Goal: Task Accomplishment & Management: Manage account settings

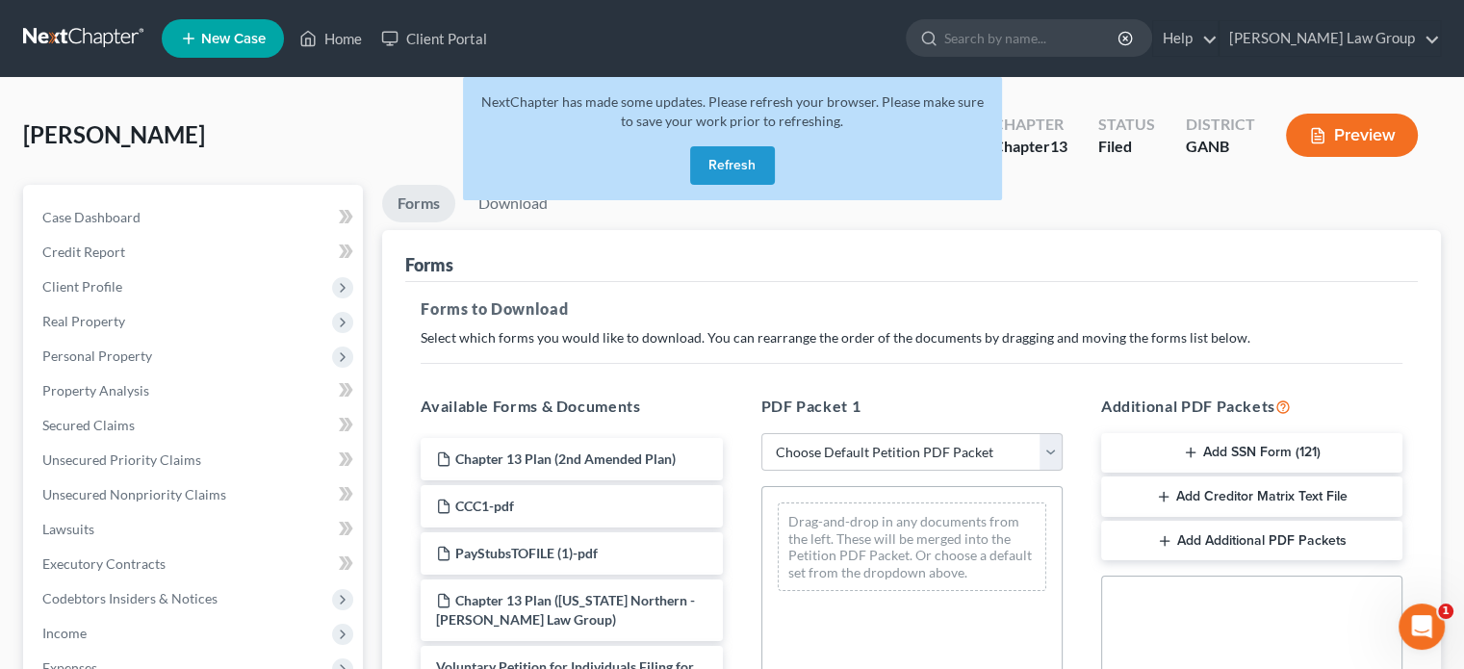
click at [728, 165] on button "Refresh" at bounding box center [732, 165] width 85 height 39
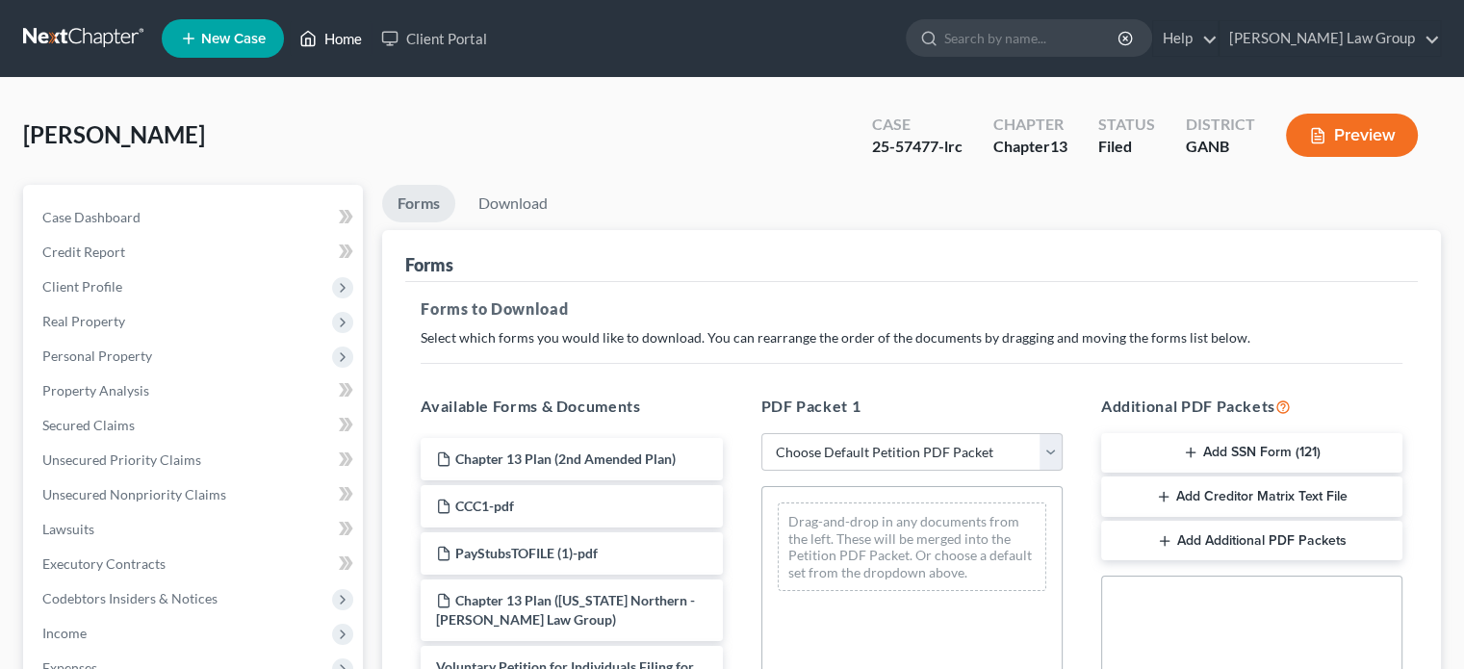
click at [333, 35] on link "Home" at bounding box center [331, 38] width 82 height 35
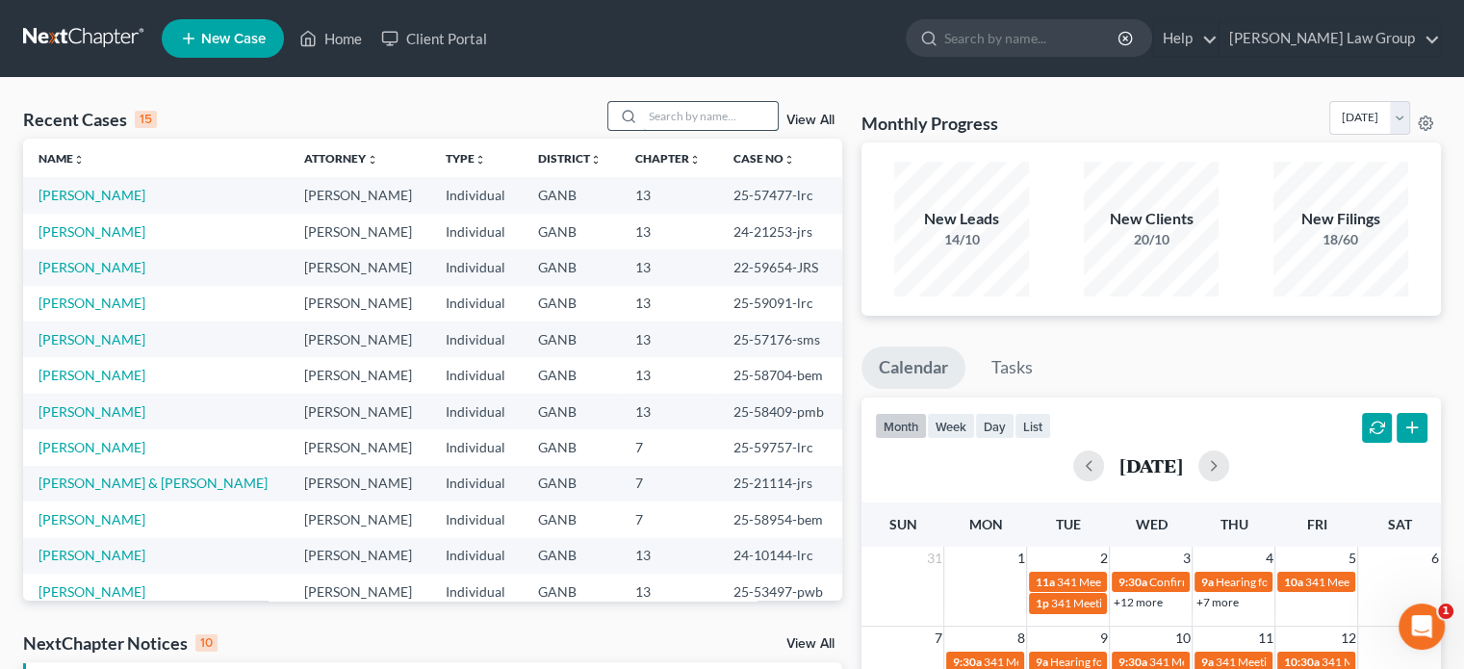
click at [671, 119] on input "search" at bounding box center [710, 116] width 135 height 28
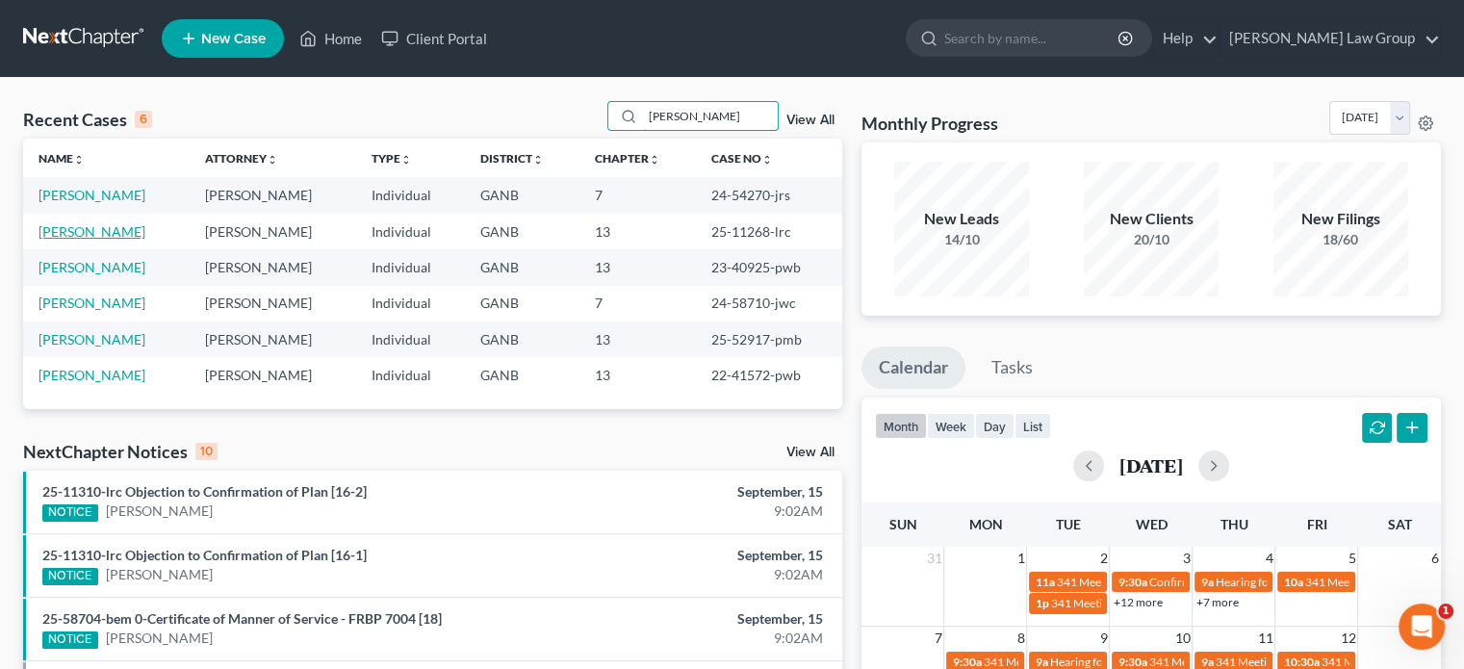
type input "[PERSON_NAME]"
click at [54, 223] on link "[PERSON_NAME]" at bounding box center [92, 231] width 107 height 16
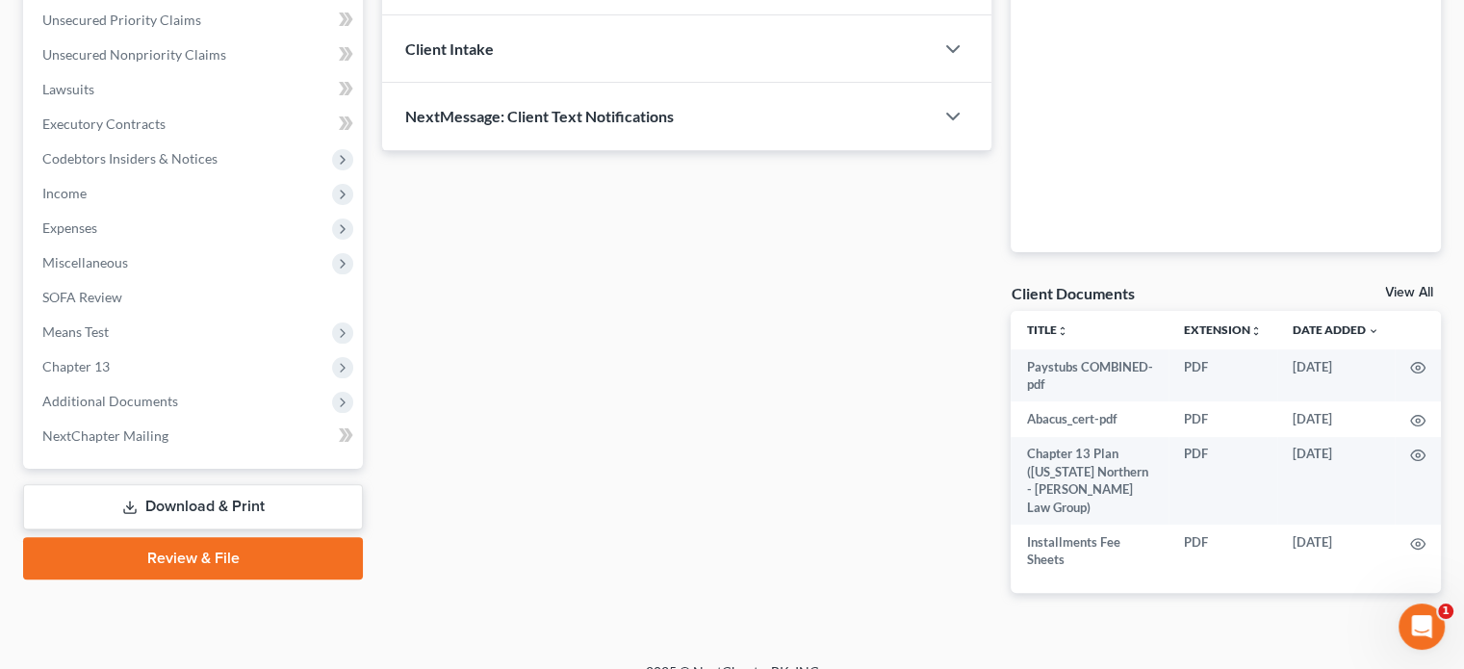
scroll to position [449, 0]
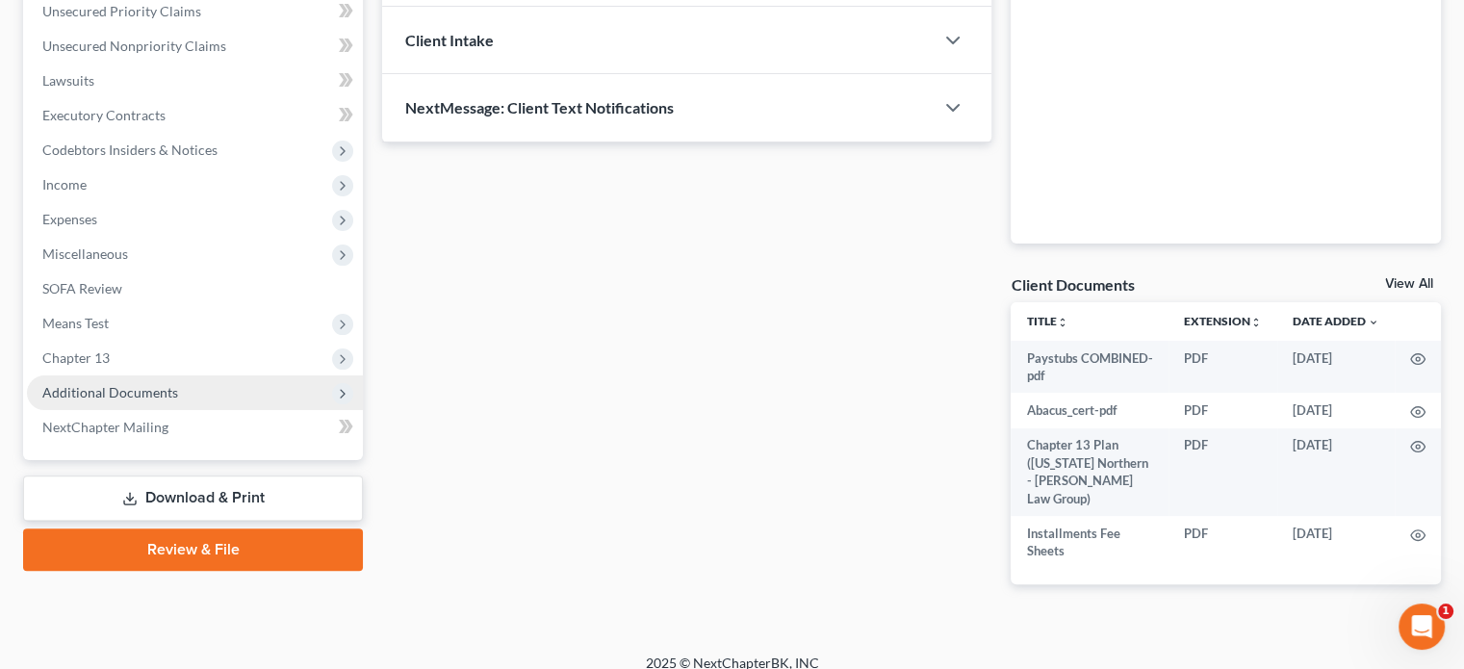
click at [119, 384] on span "Additional Documents" at bounding box center [110, 392] width 136 height 16
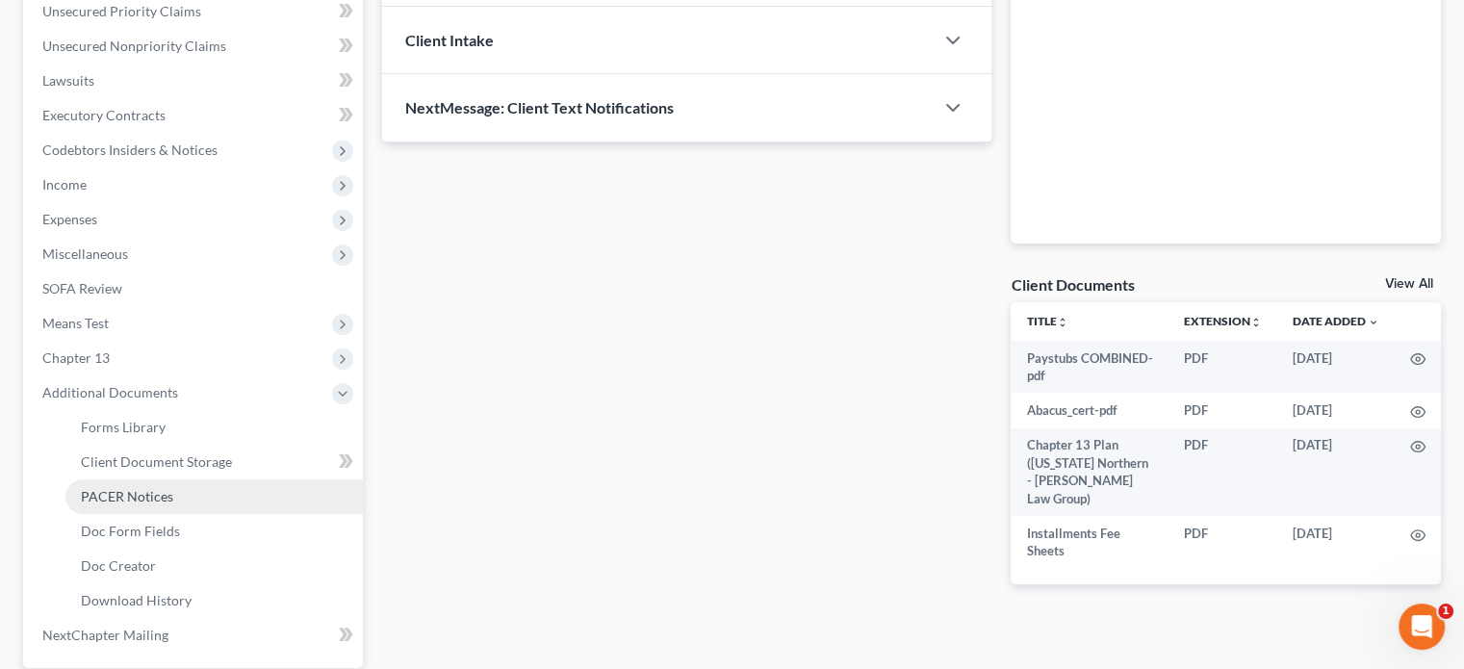
click at [121, 484] on link "PACER Notices" at bounding box center [213, 496] width 297 height 35
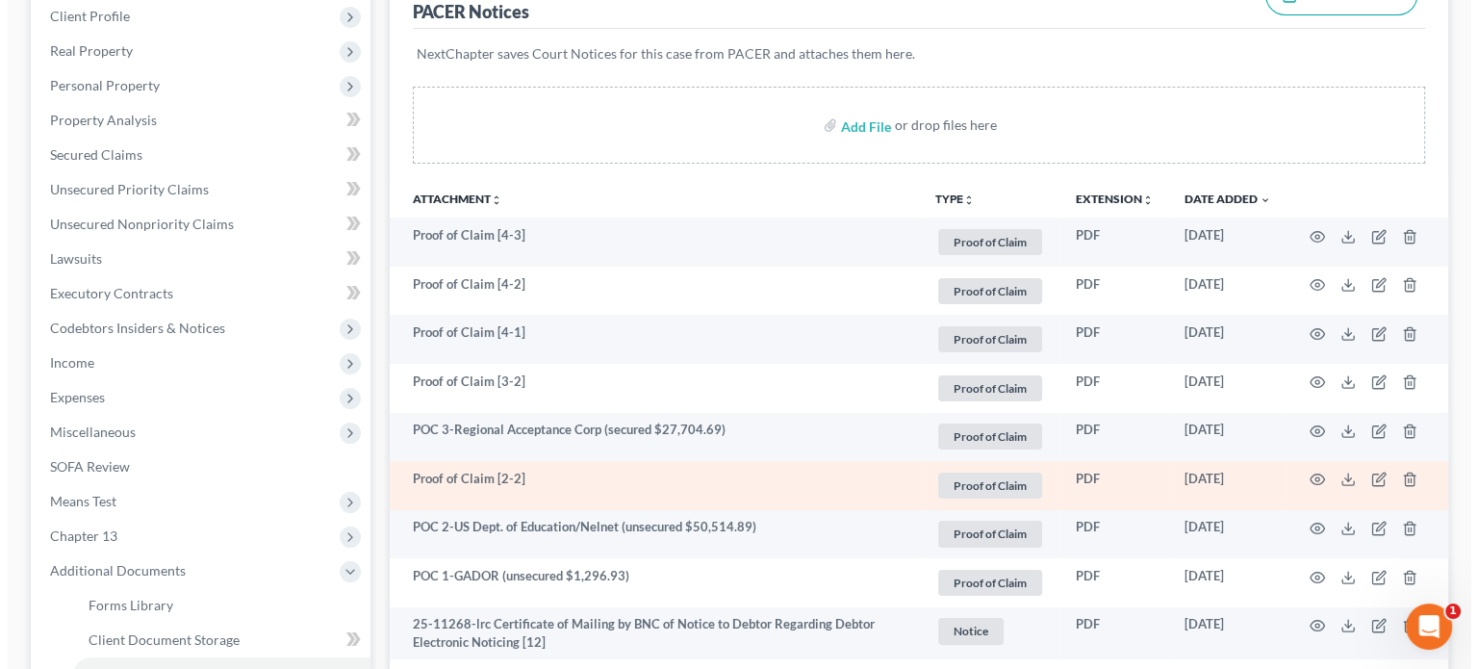
scroll to position [289, 0]
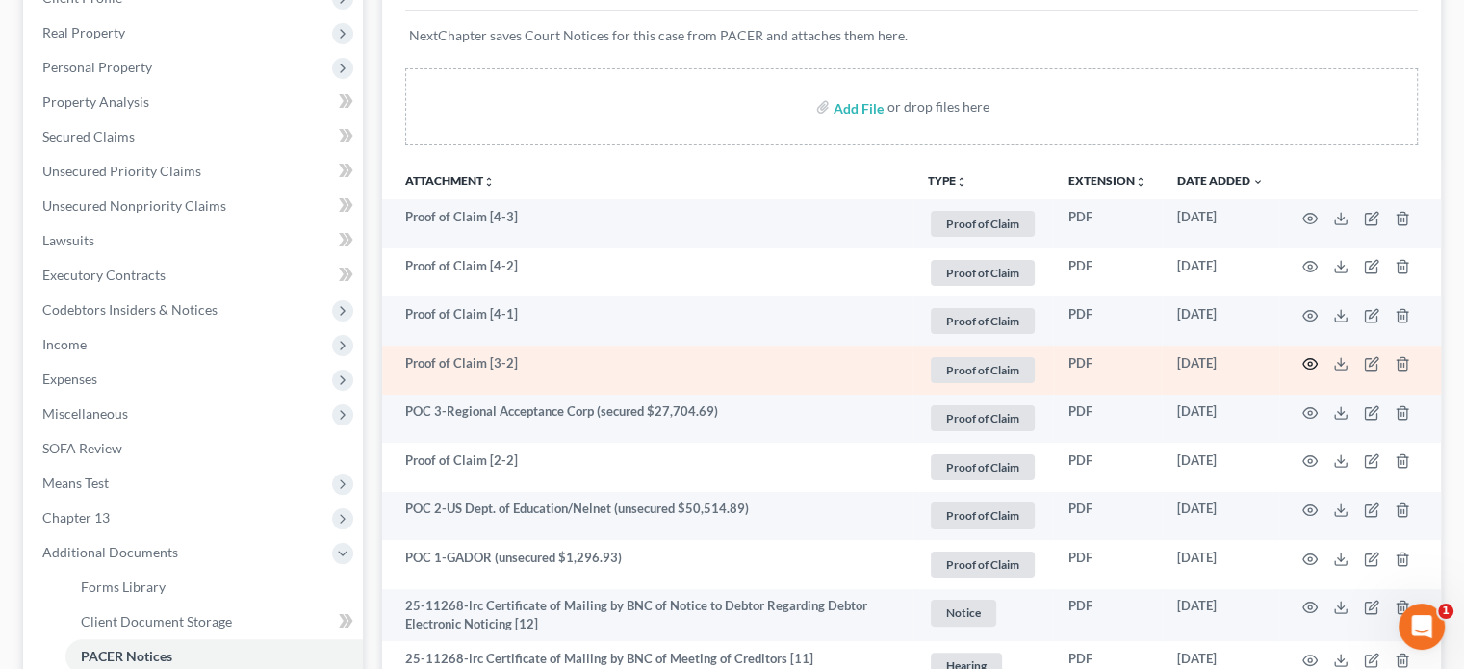
click at [1308, 365] on circle "button" at bounding box center [1310, 364] width 4 height 4
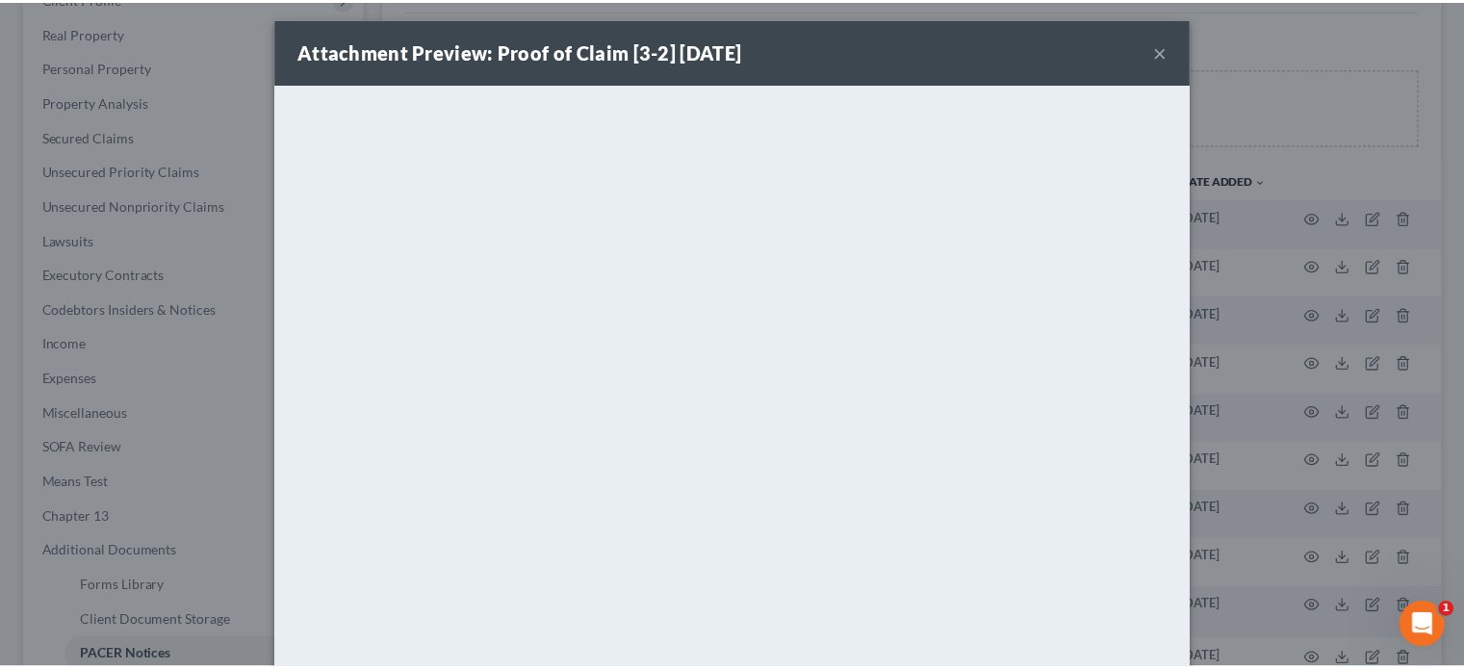
scroll to position [0, 0]
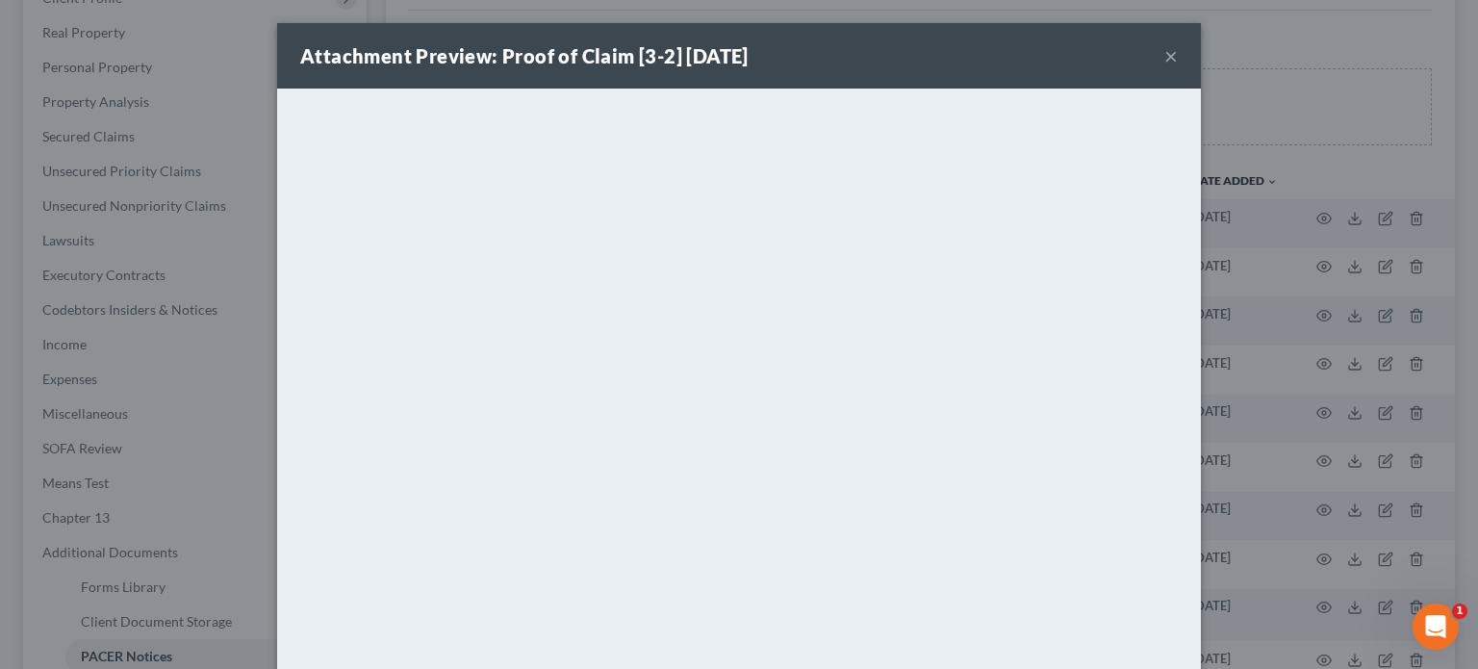
click at [1168, 57] on button "×" at bounding box center [1171, 55] width 13 height 23
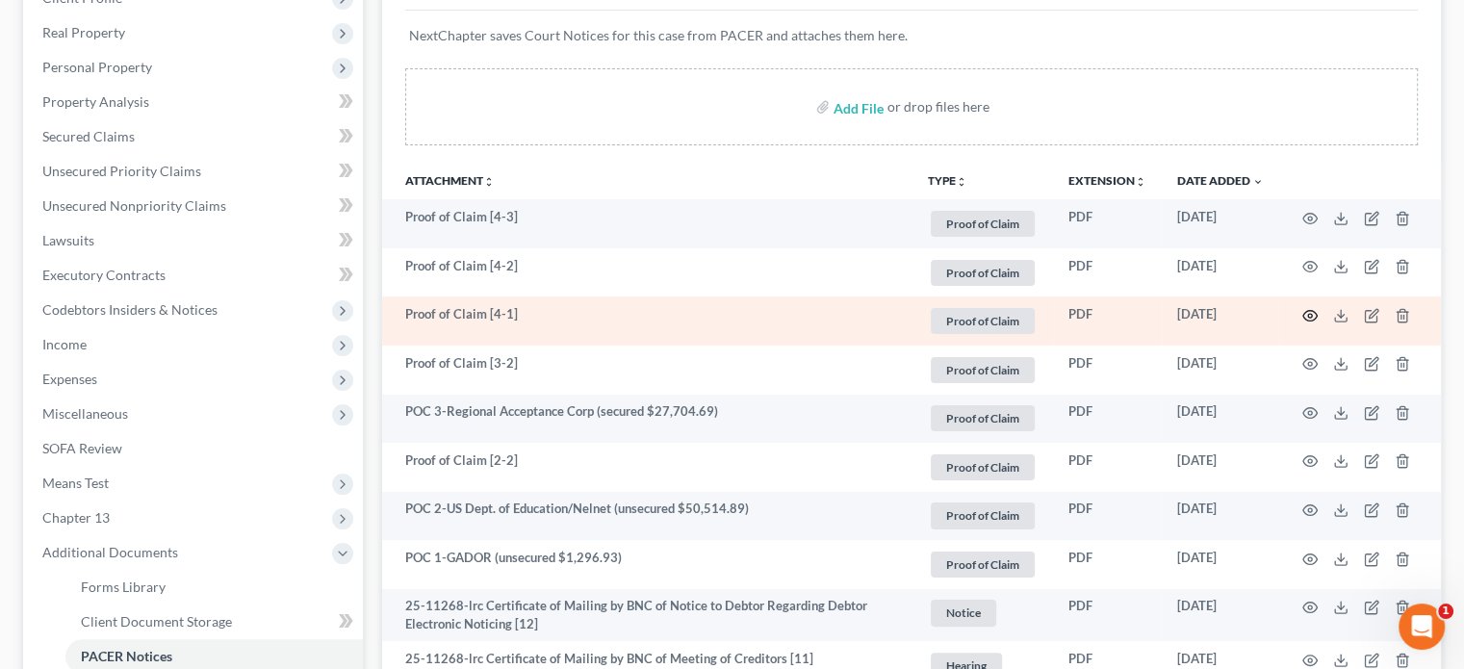
click at [1306, 311] on icon "button" at bounding box center [1309, 315] width 15 height 15
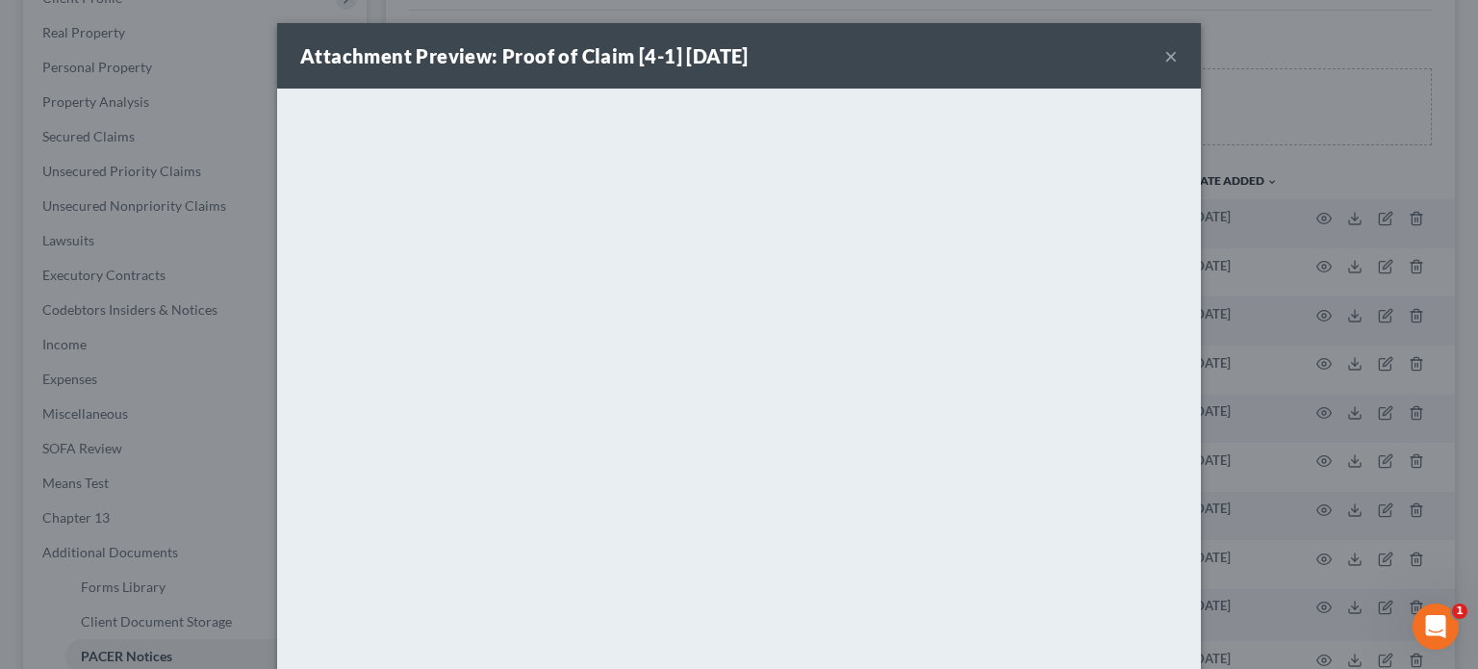
click at [1166, 53] on button "×" at bounding box center [1171, 55] width 13 height 23
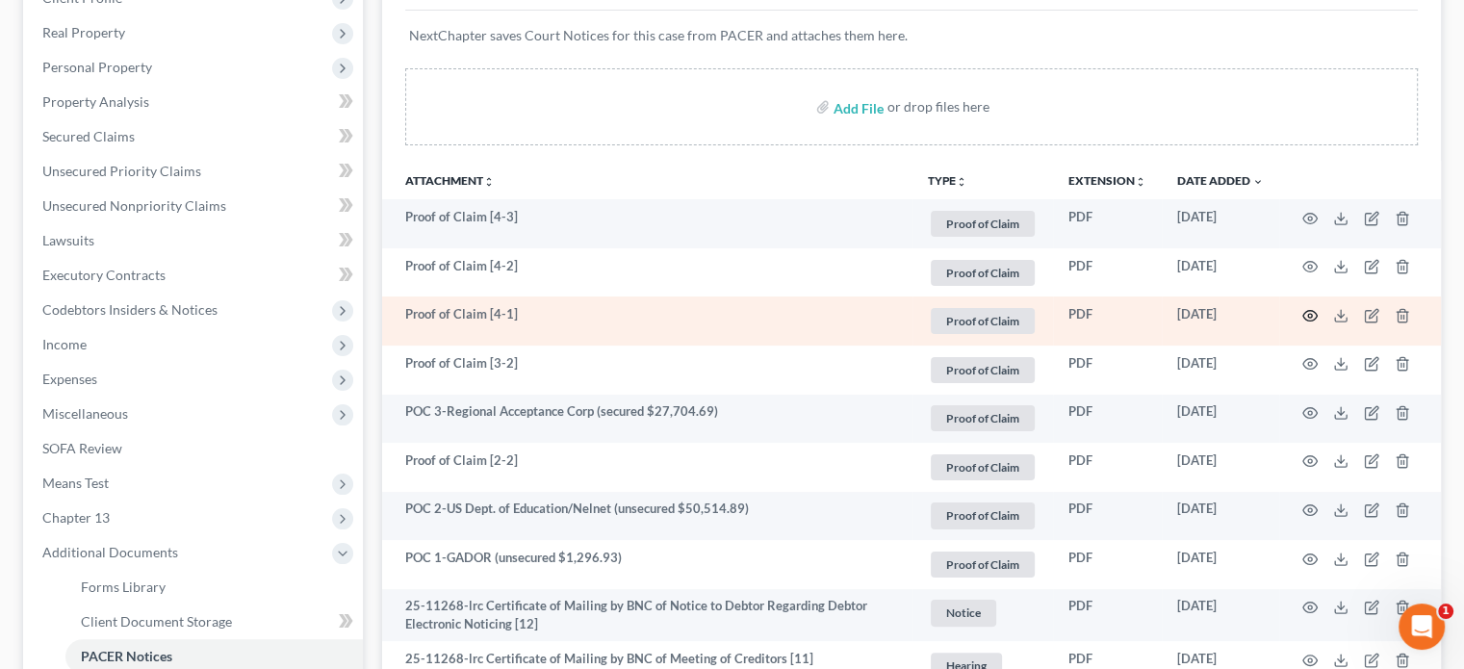
click at [1313, 315] on icon "button" at bounding box center [1309, 315] width 15 height 15
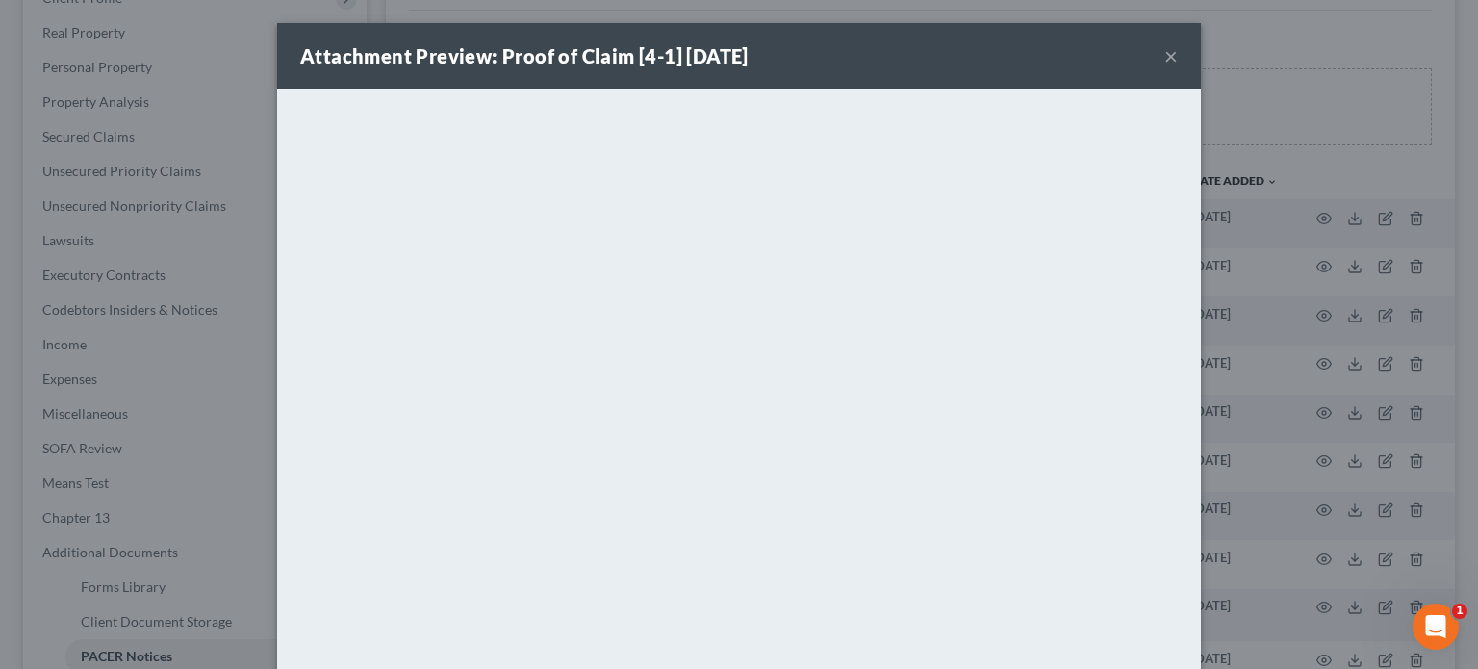
click at [1166, 56] on button "×" at bounding box center [1171, 55] width 13 height 23
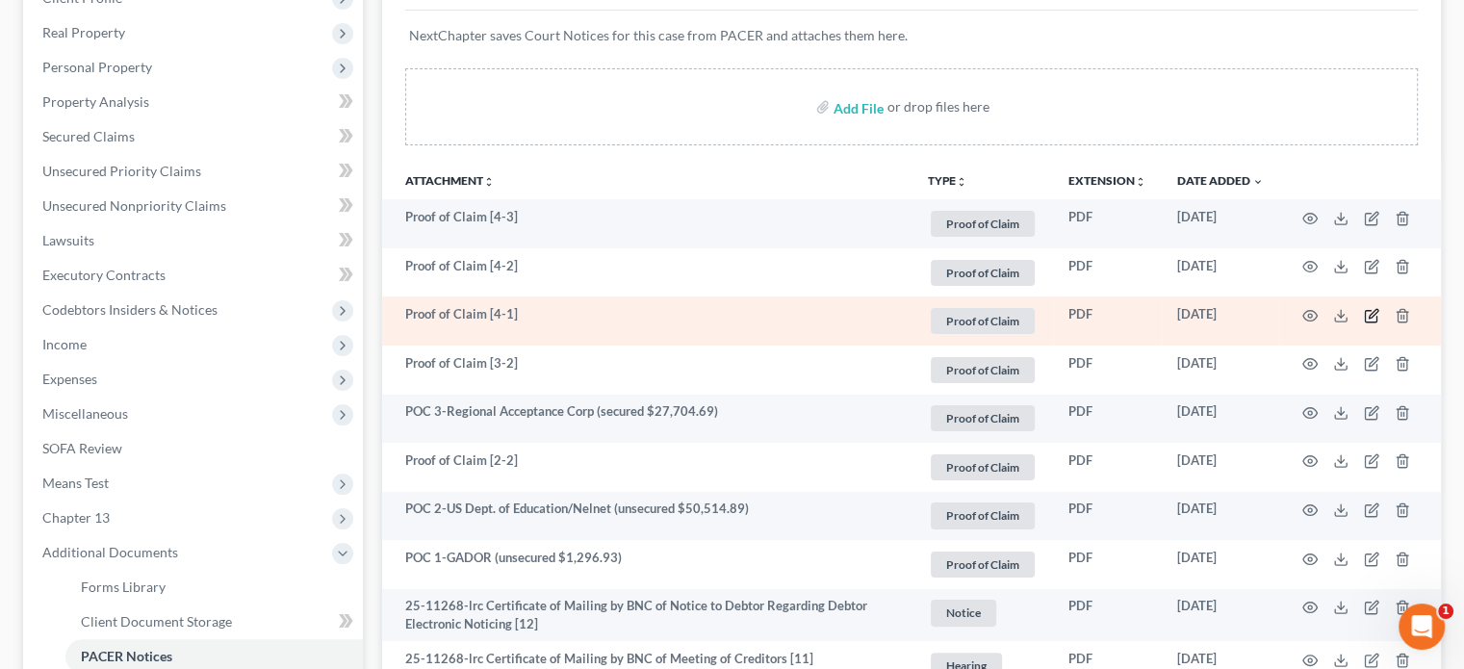
click at [1374, 316] on icon "button" at bounding box center [1371, 315] width 15 height 15
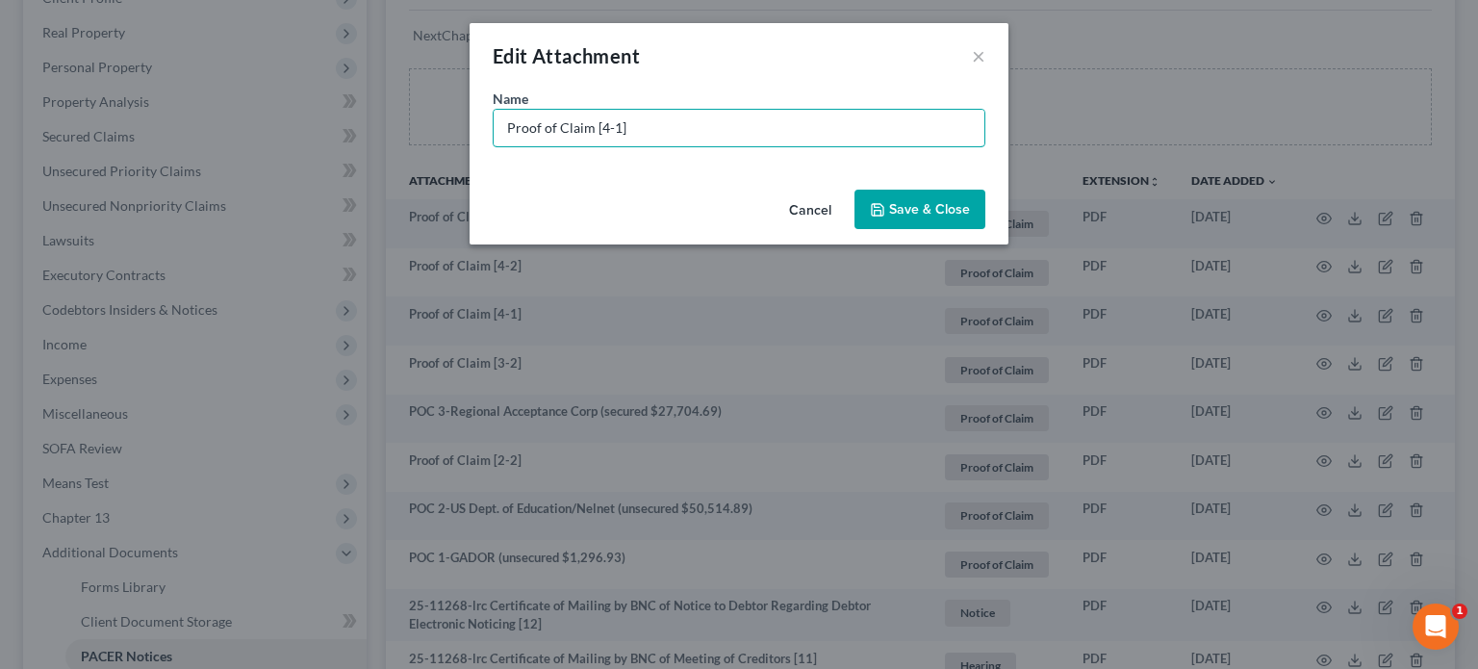
drag, startPoint x: 246, startPoint y: 84, endPoint x: 131, endPoint y: 42, distance: 122.7
click at [131, 42] on div "Edit Attachment × Name * Proof of Claim [4-1] Cancel Save & Close" at bounding box center [739, 334] width 1478 height 669
type input "POC 4-T-Mobile (unsecured $268.20)"
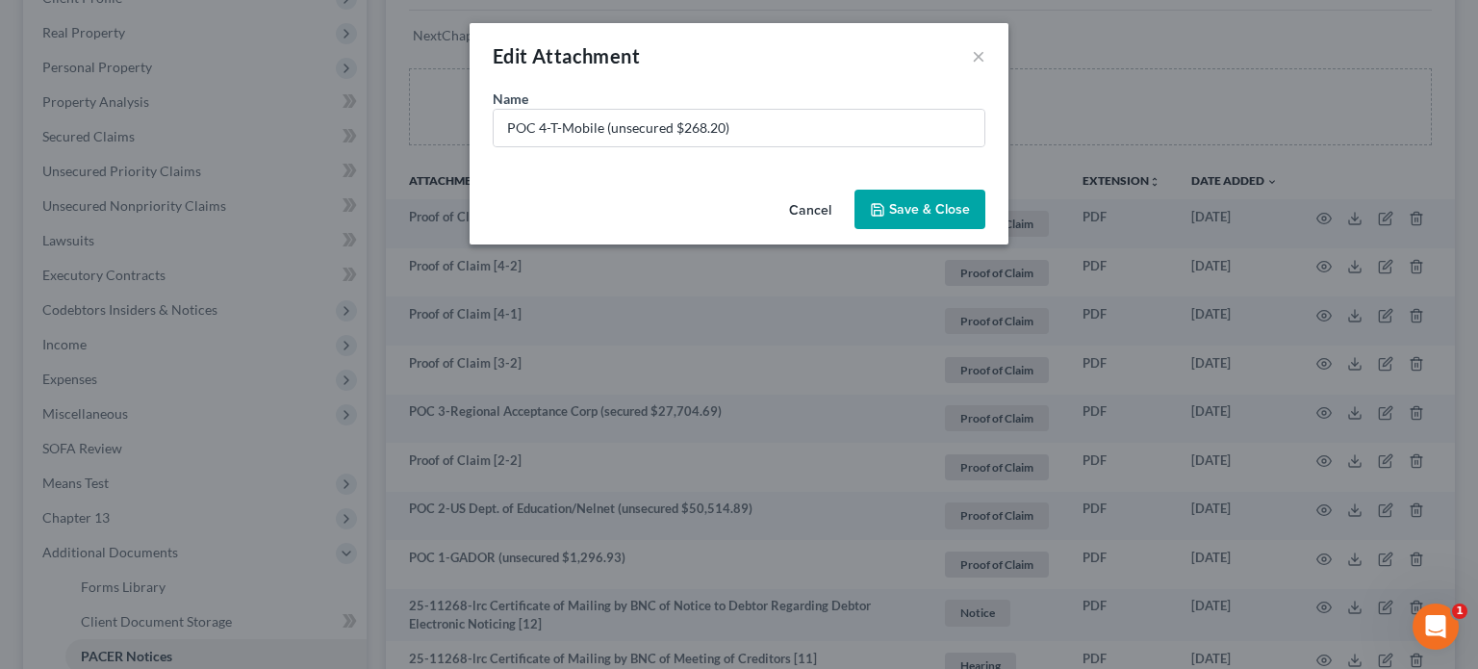
click at [909, 207] on span "Save & Close" at bounding box center [929, 209] width 81 height 16
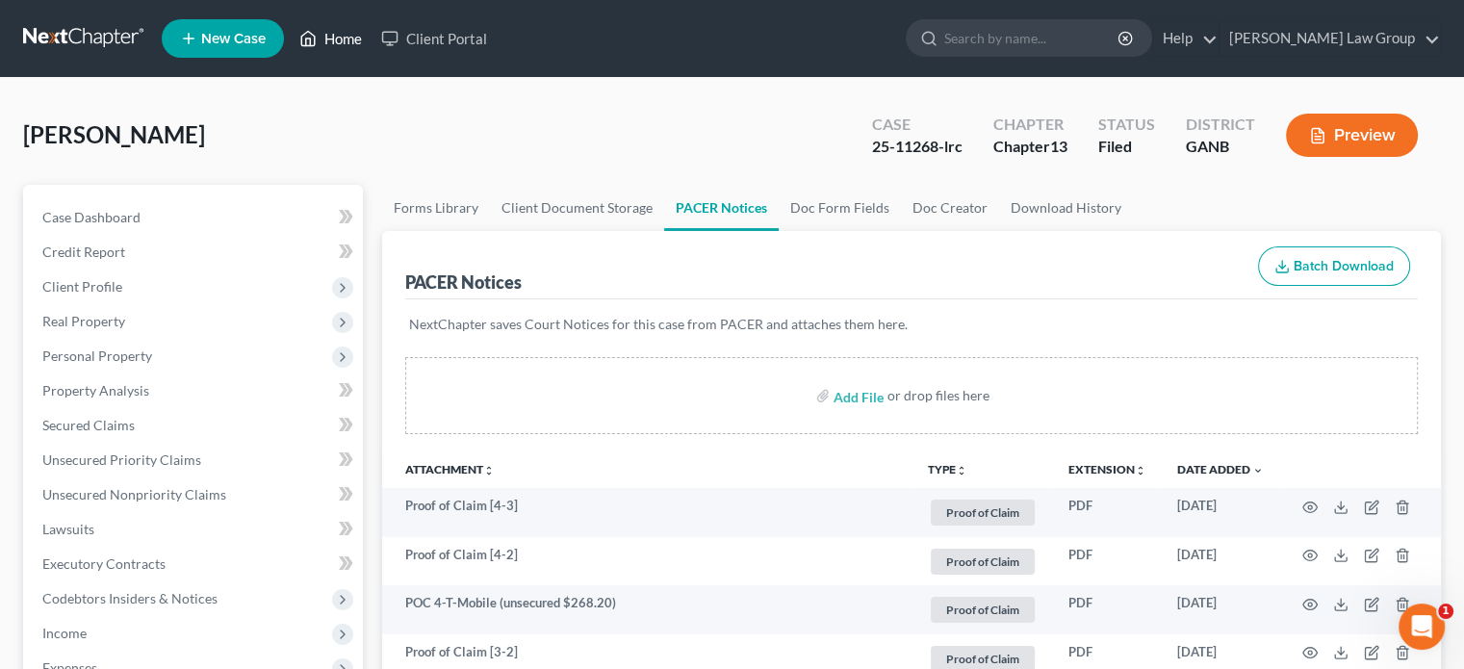
drag, startPoint x: 323, startPoint y: 32, endPoint x: 347, endPoint y: 37, distance: 23.6
click at [324, 32] on link "Home" at bounding box center [331, 38] width 82 height 35
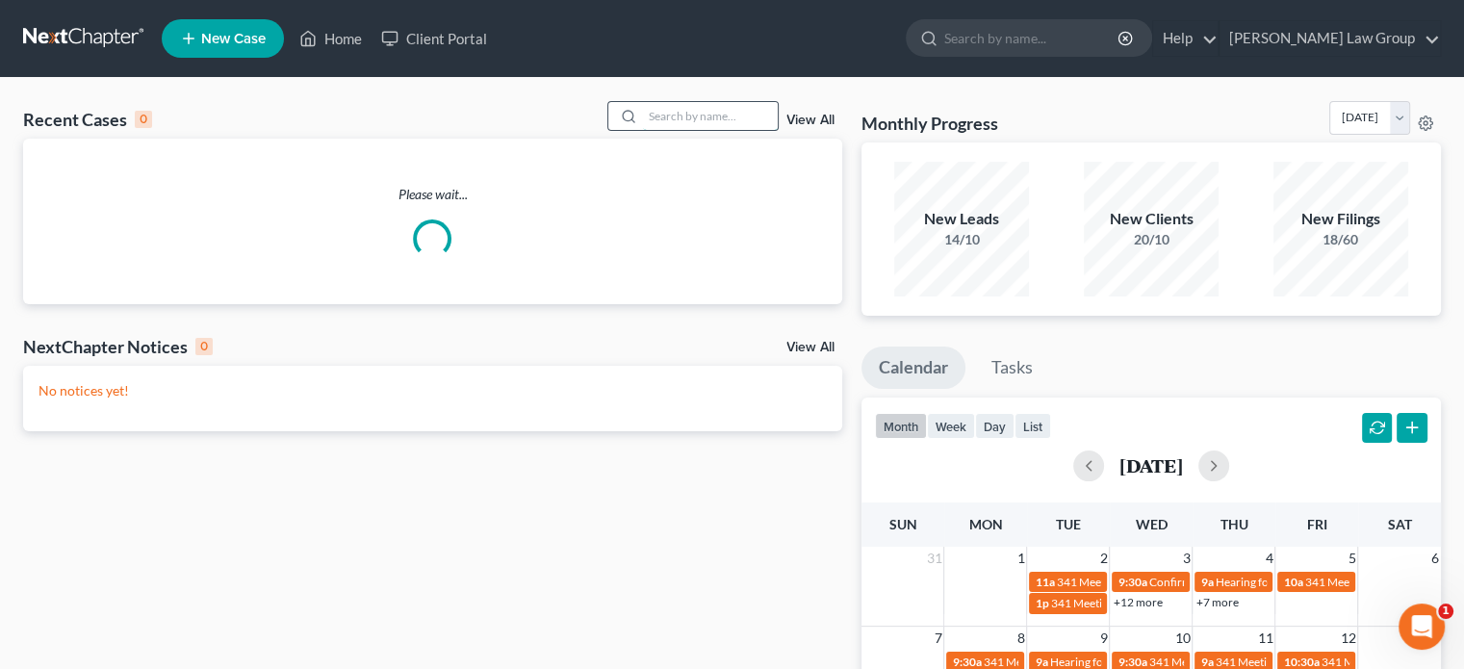
click at [664, 117] on input "search" at bounding box center [710, 116] width 135 height 28
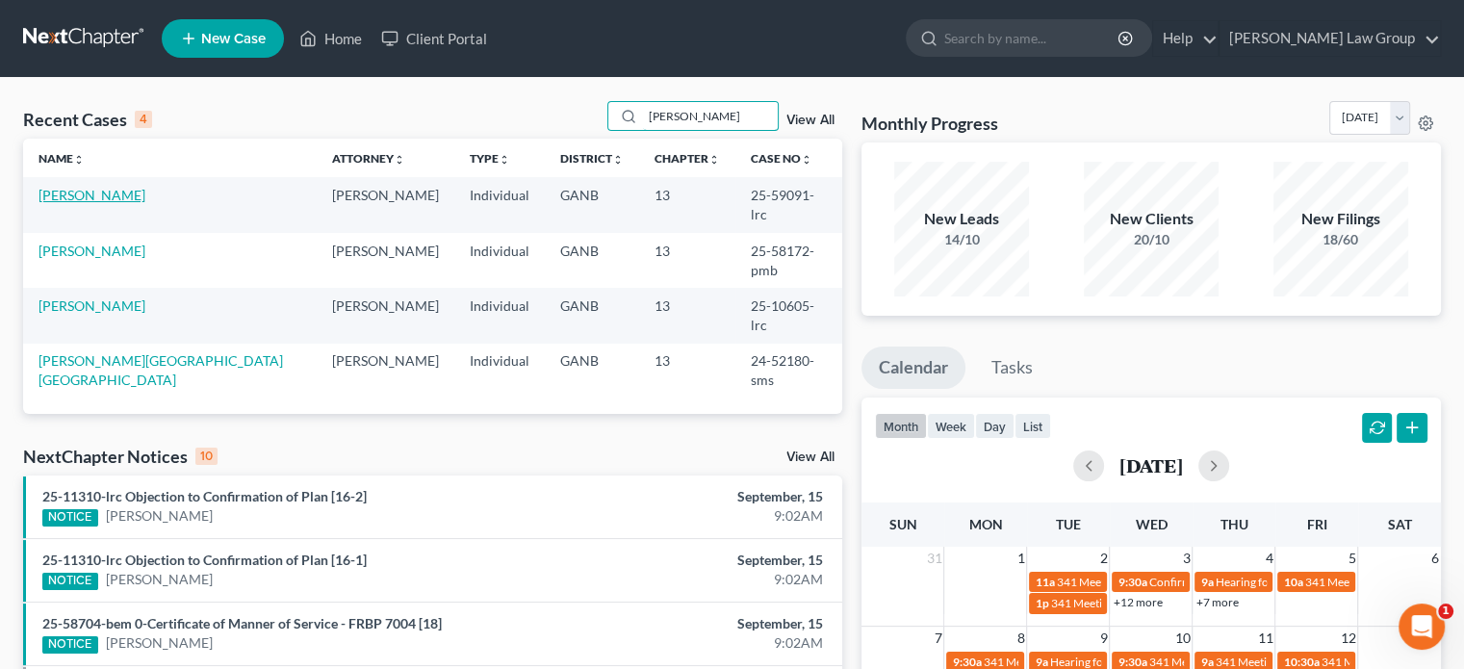
type input "[PERSON_NAME]"
click at [92, 193] on link "[PERSON_NAME]" at bounding box center [92, 195] width 107 height 16
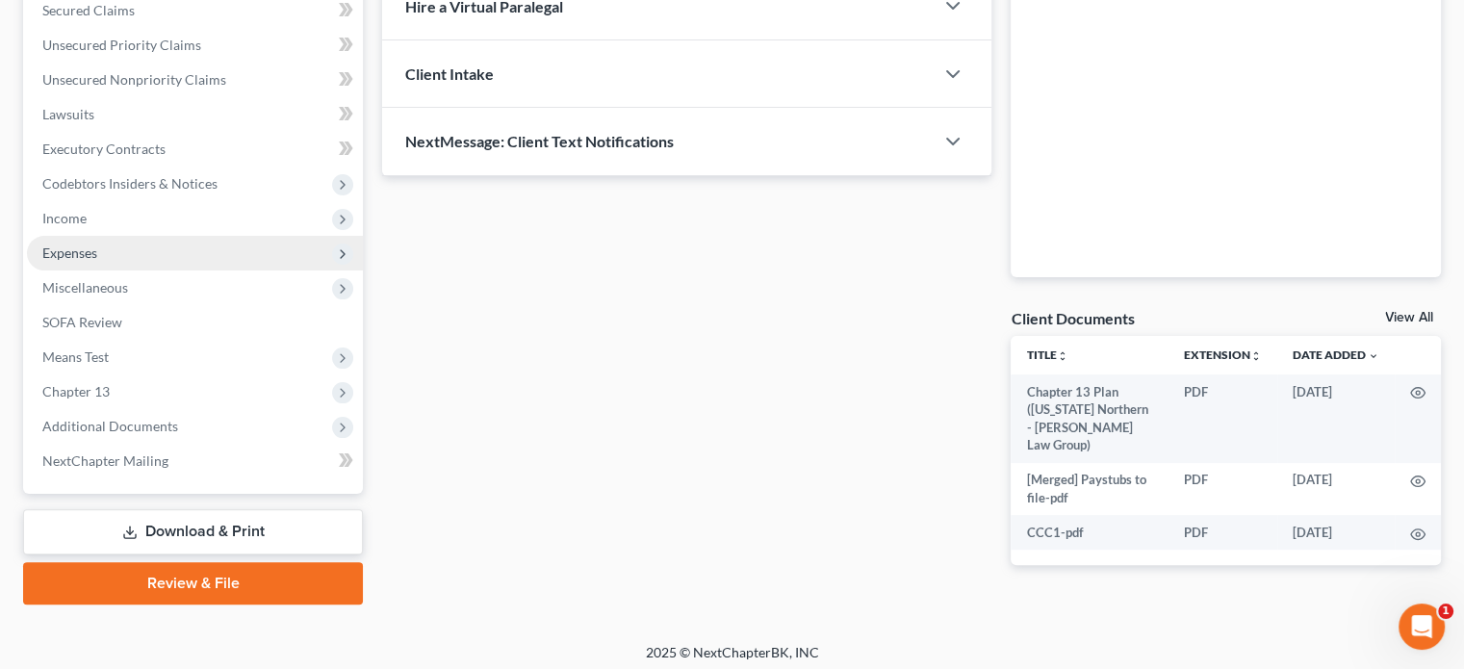
scroll to position [422, 0]
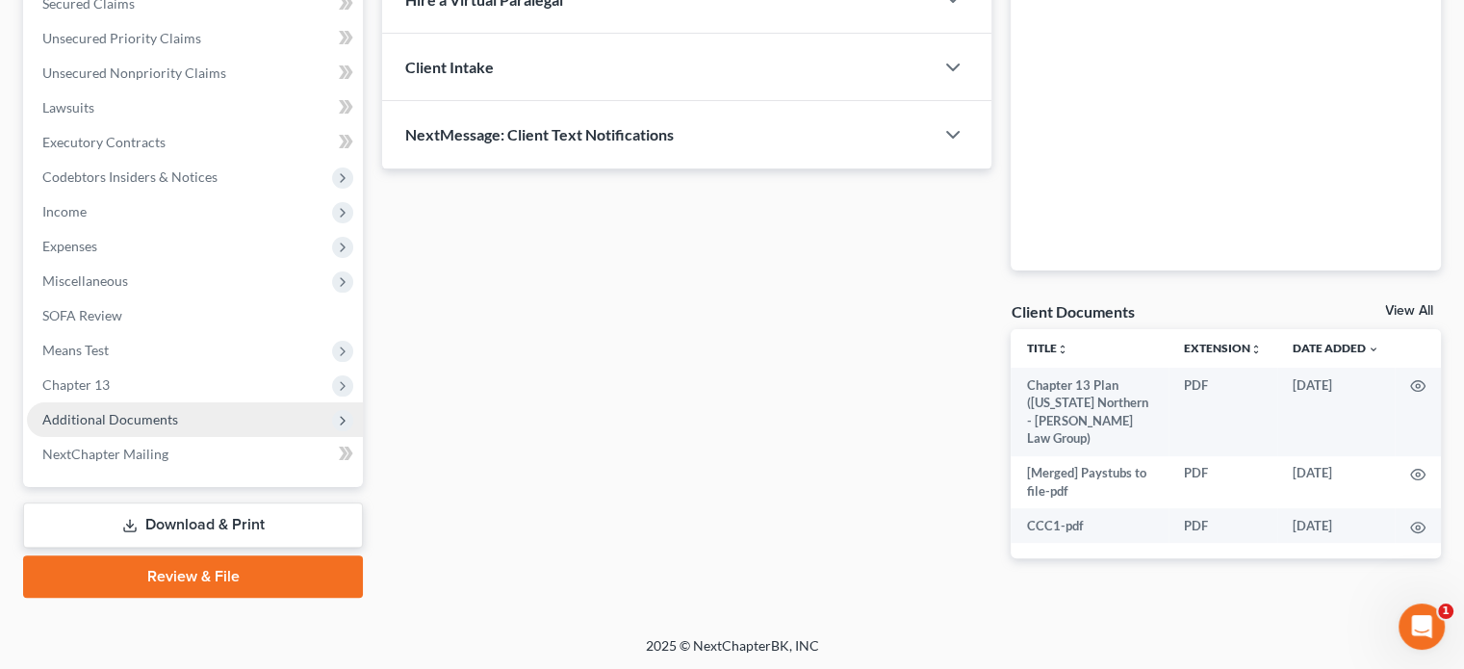
click at [85, 415] on span "Additional Documents" at bounding box center [110, 419] width 136 height 16
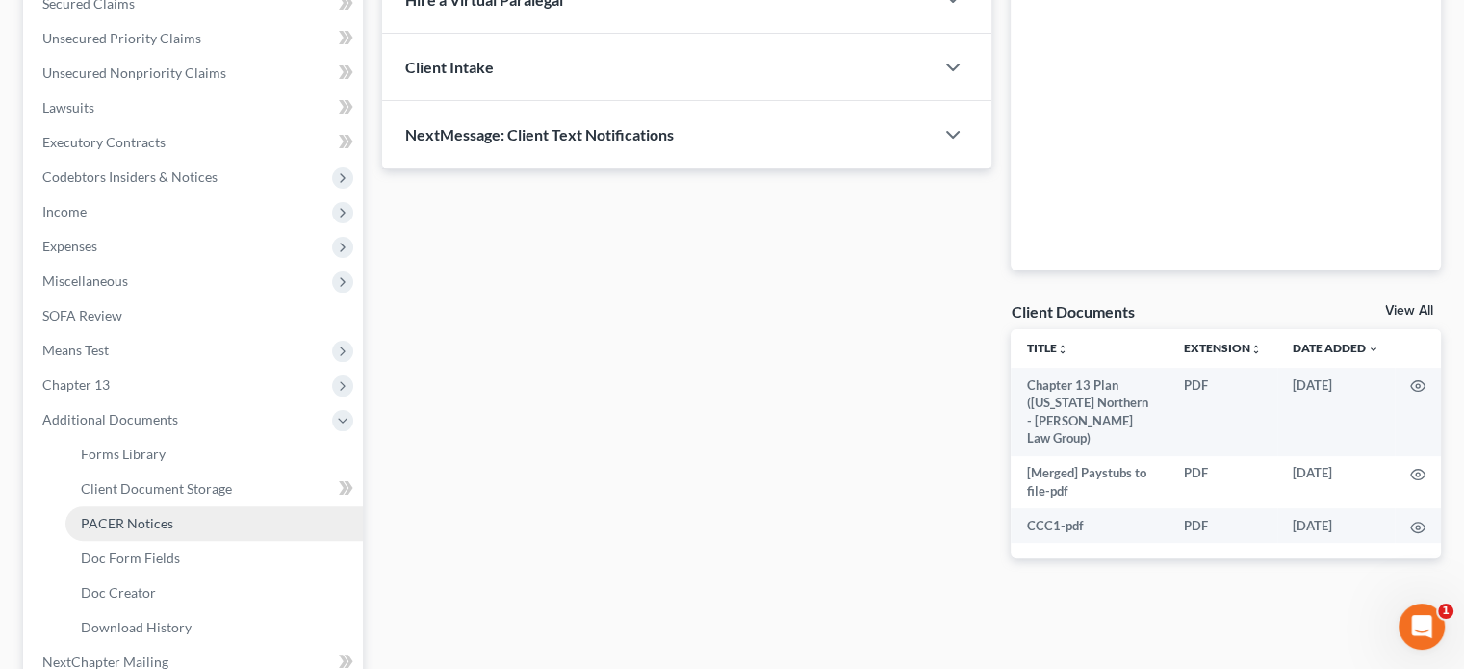
click at [120, 524] on span "PACER Notices" at bounding box center [127, 523] width 92 height 16
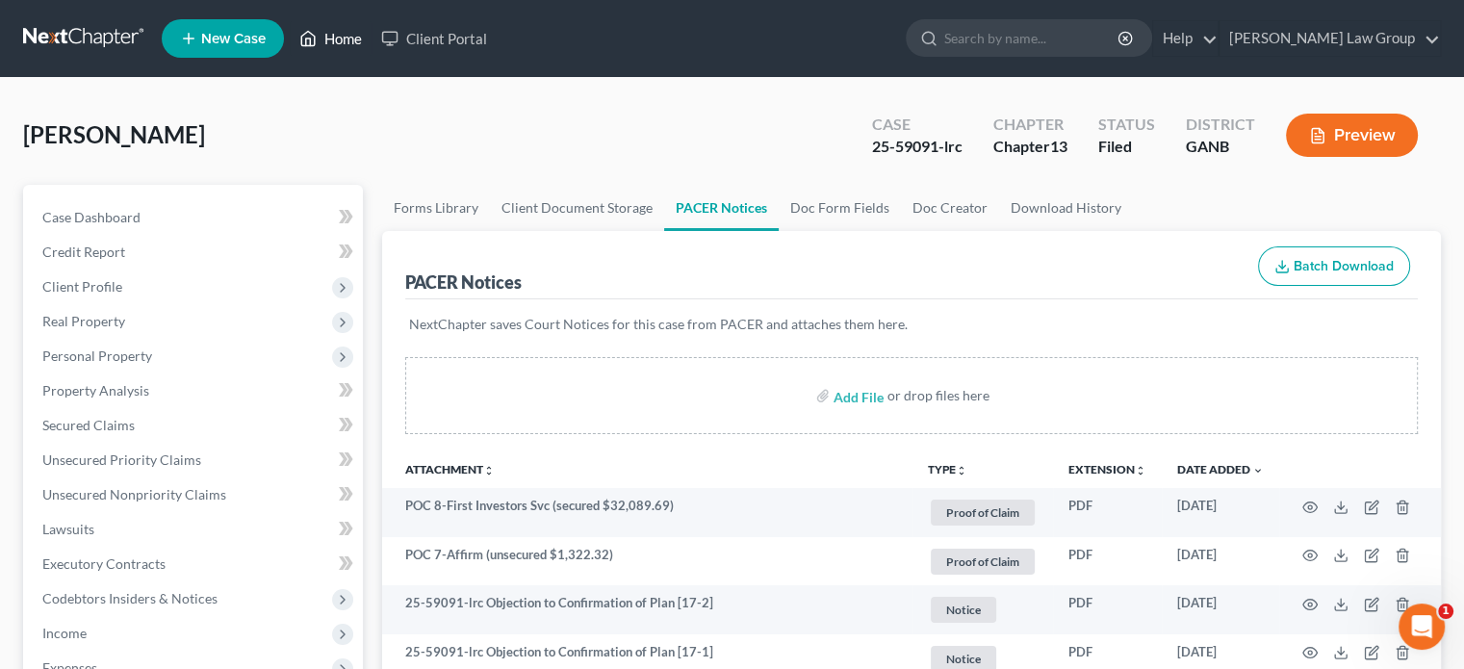
click at [337, 39] on link "Home" at bounding box center [331, 38] width 82 height 35
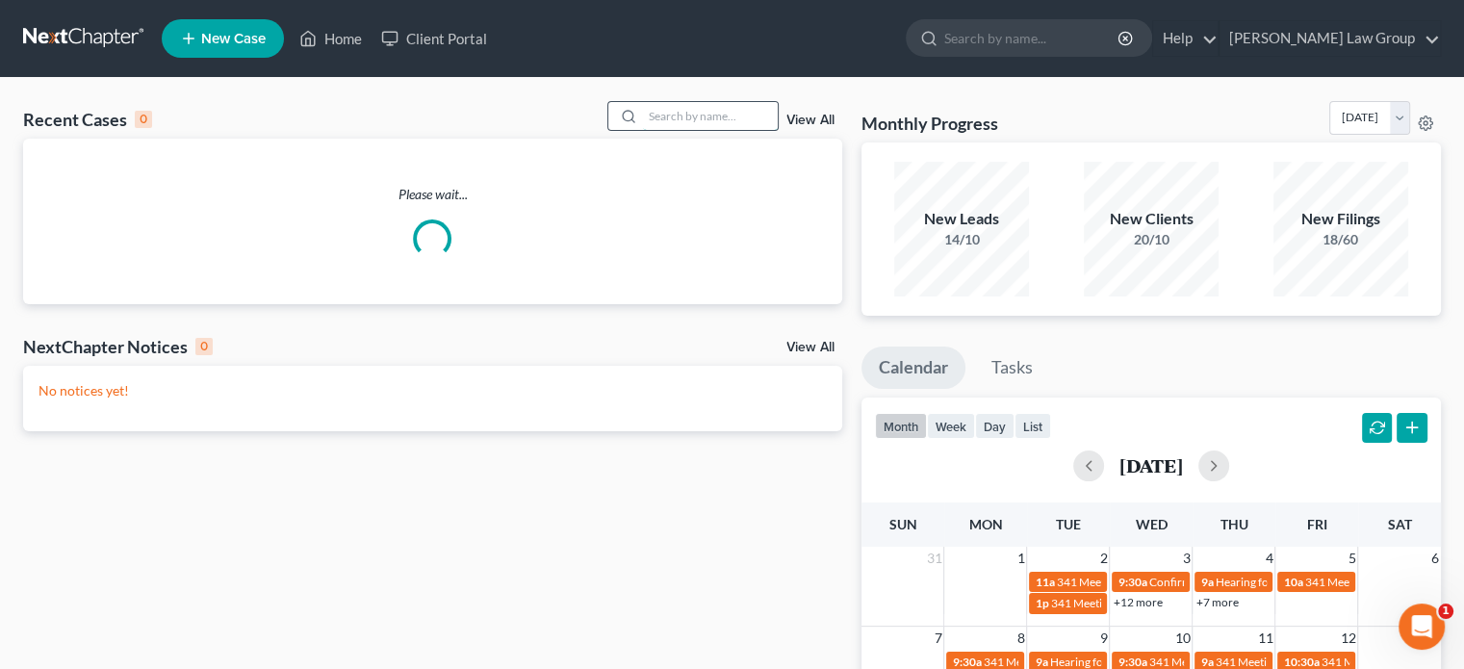
click at [686, 121] on input "search" at bounding box center [710, 116] width 135 height 28
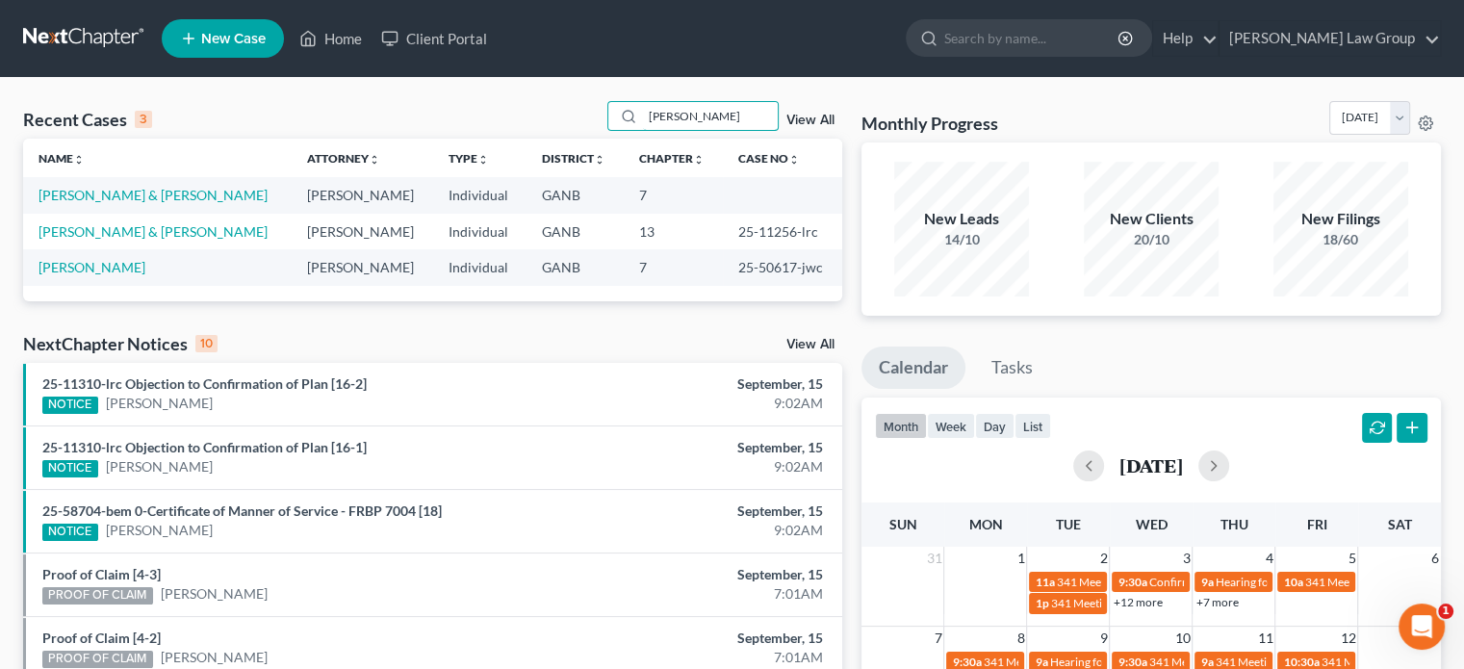
type input "[PERSON_NAME]"
click at [98, 226] on link "[PERSON_NAME] & [PERSON_NAME]" at bounding box center [153, 231] width 229 height 16
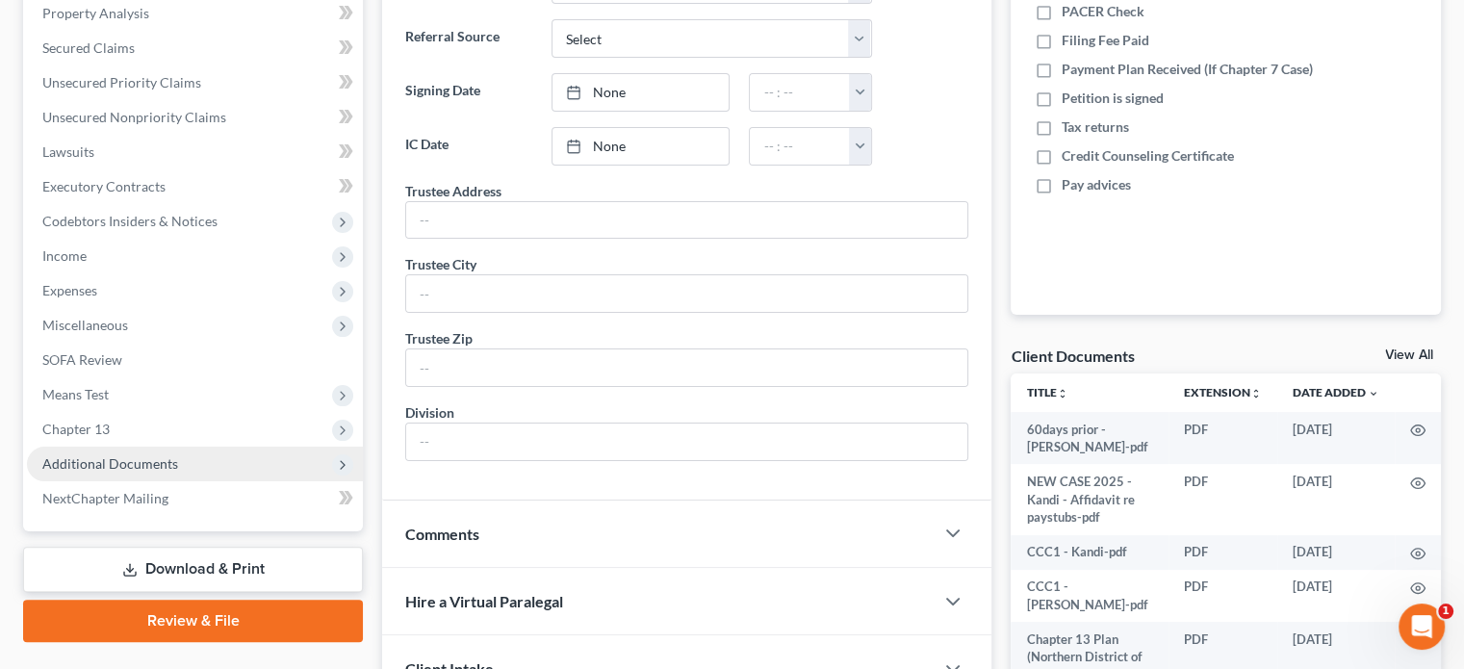
scroll to position [385, 0]
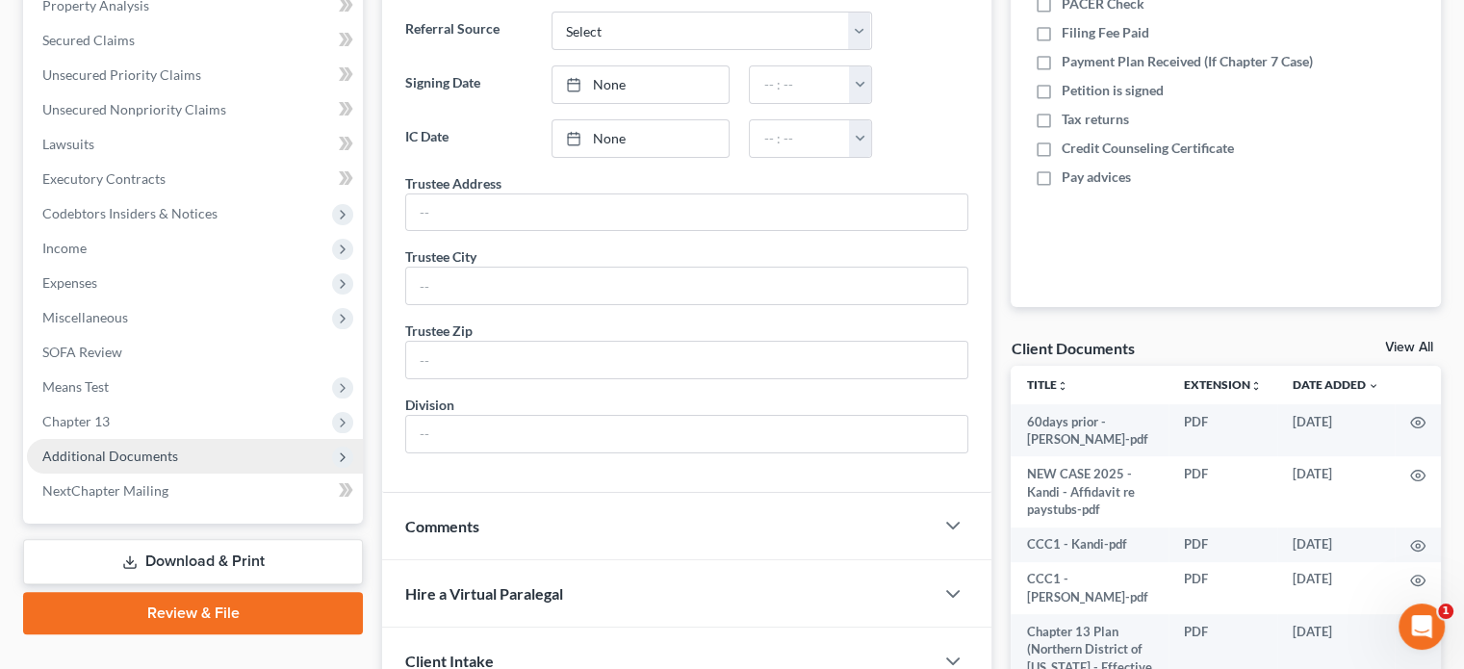
click at [131, 460] on span "Additional Documents" at bounding box center [110, 456] width 136 height 16
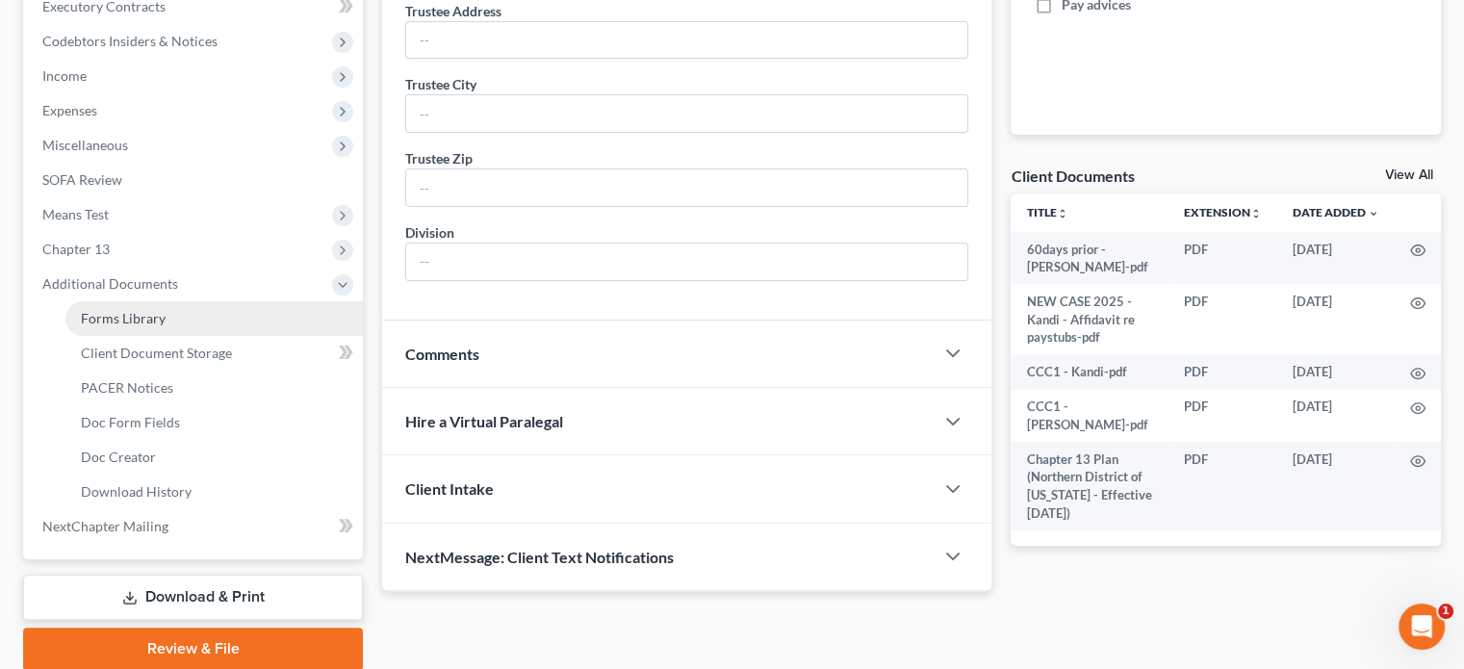
scroll to position [578, 0]
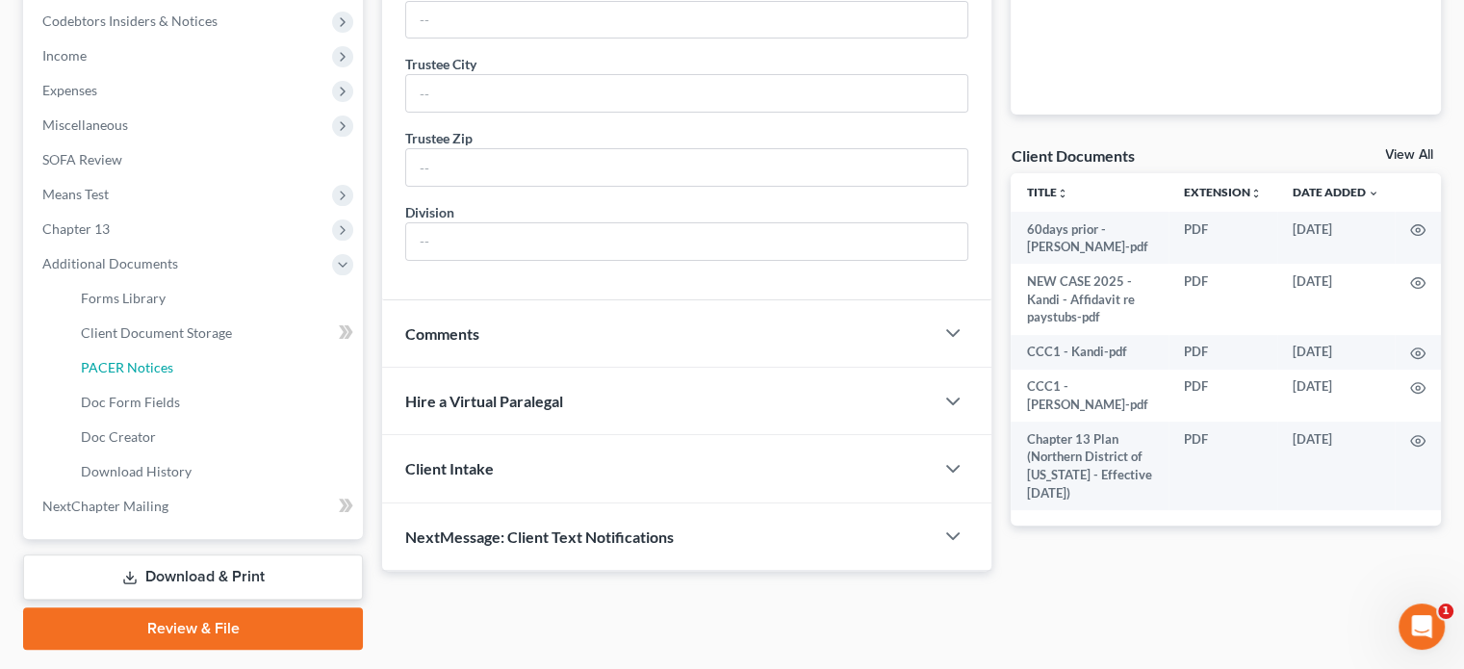
drag, startPoint x: 159, startPoint y: 364, endPoint x: 450, endPoint y: 412, distance: 295.6
click at [159, 363] on span "PACER Notices" at bounding box center [127, 367] width 92 height 16
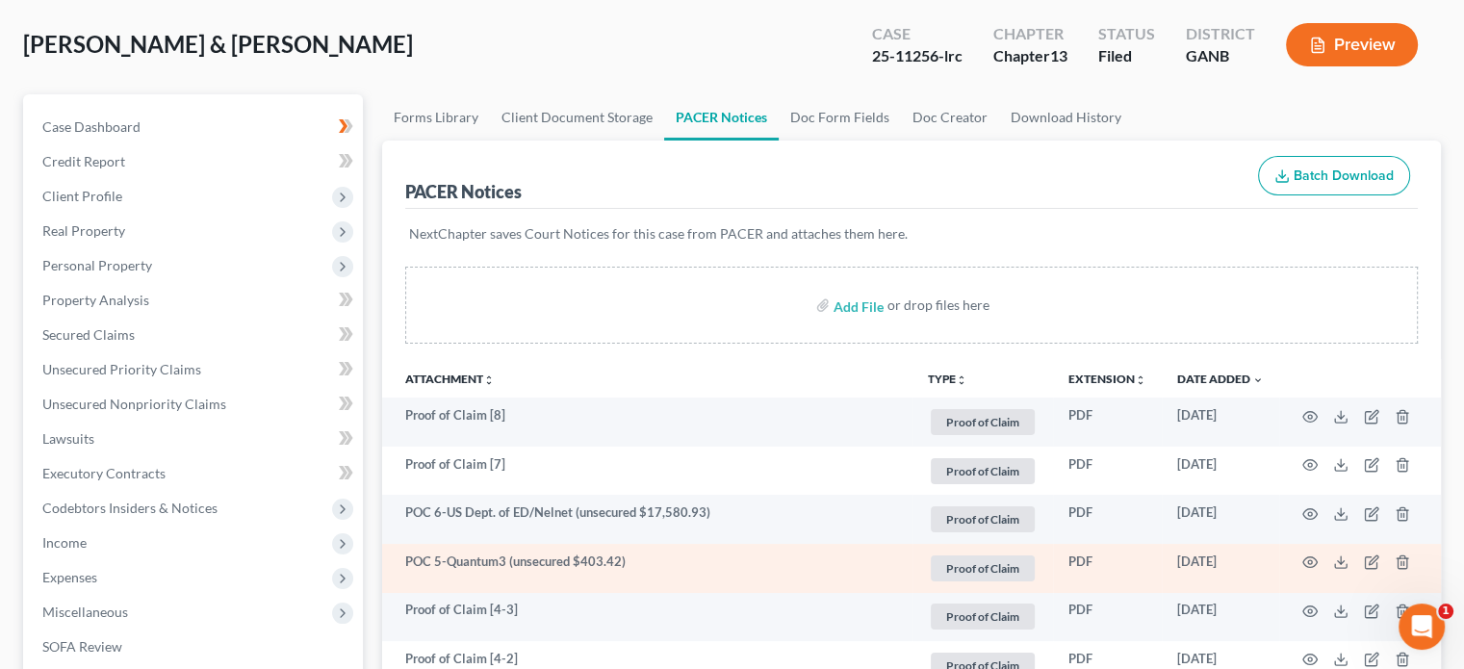
scroll to position [96, 0]
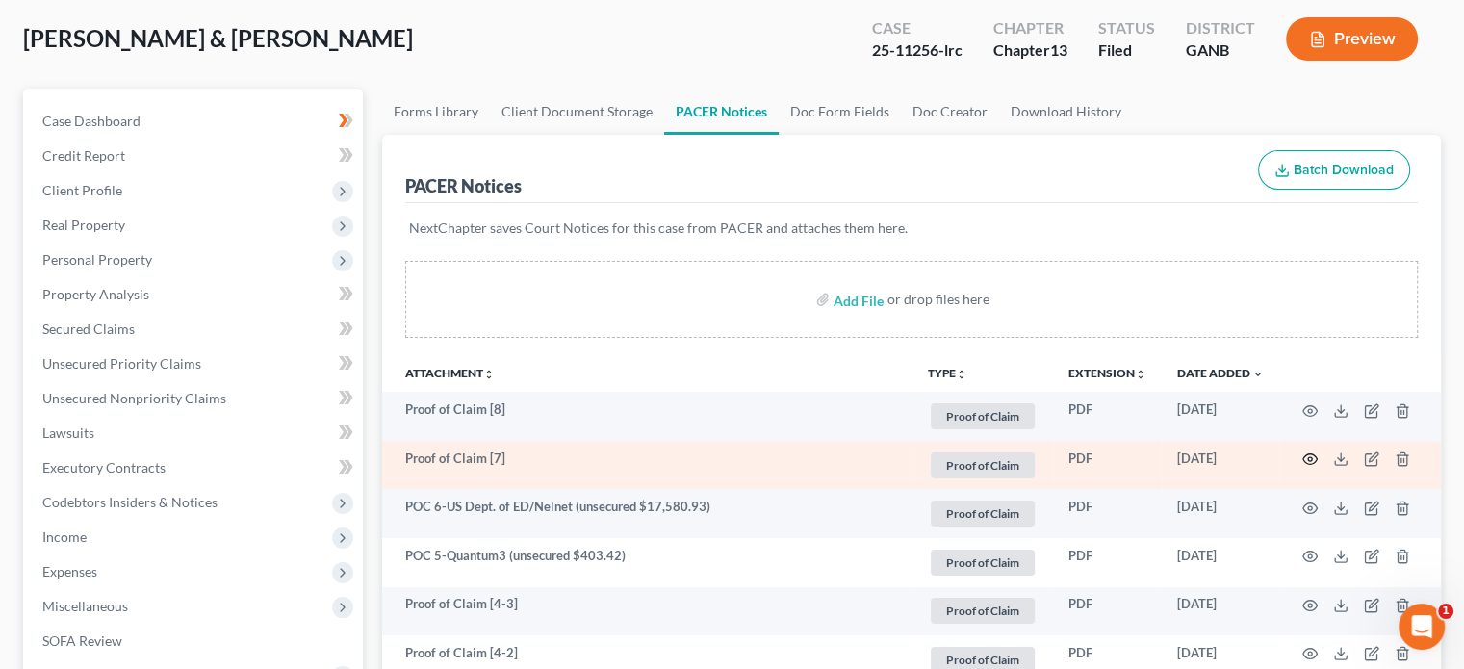
click at [1313, 460] on icon "button" at bounding box center [1309, 458] width 15 height 15
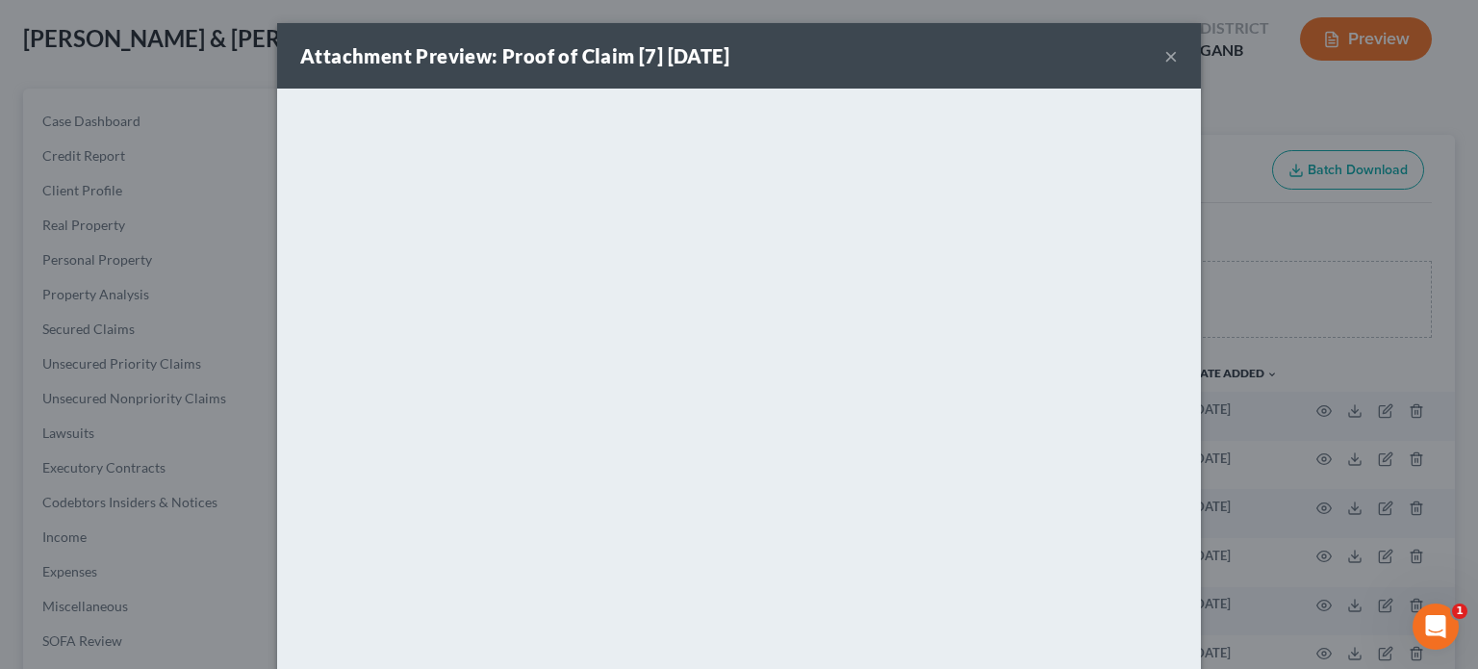
click at [1165, 52] on button "×" at bounding box center [1171, 55] width 13 height 23
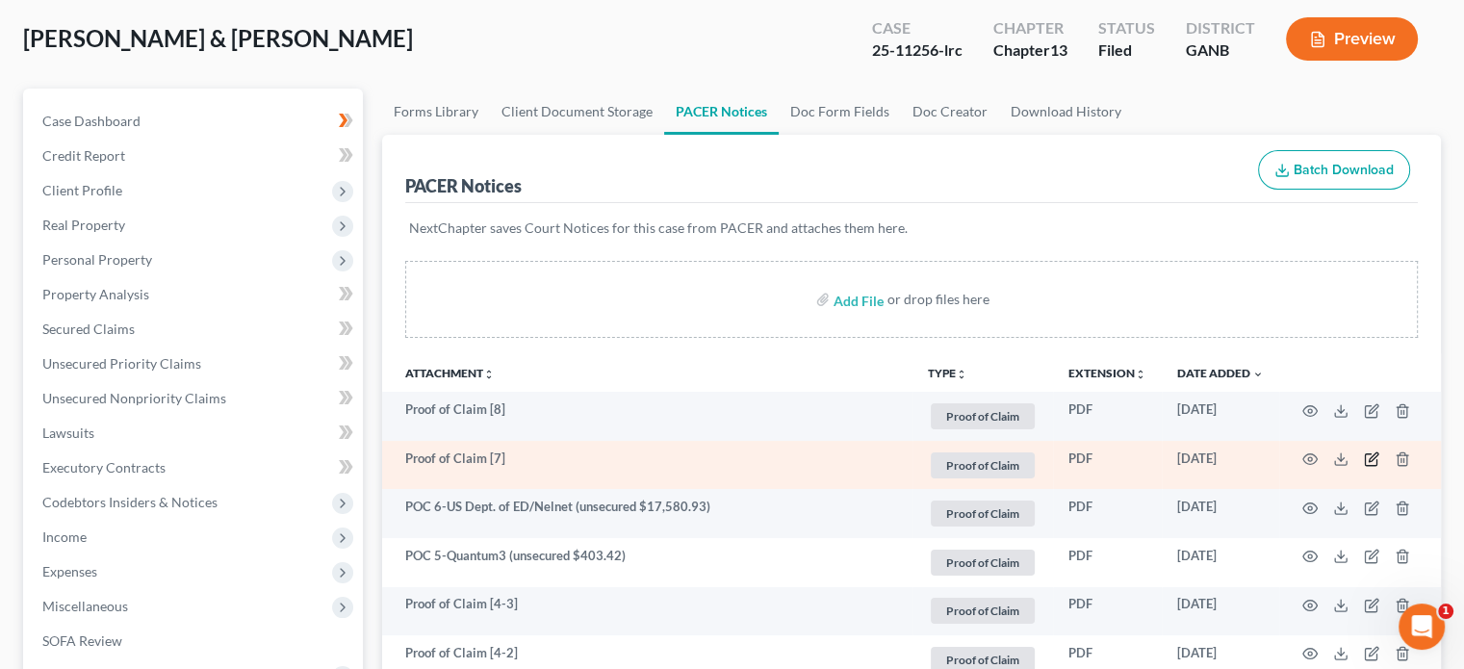
click at [1369, 457] on icon "button" at bounding box center [1371, 458] width 15 height 15
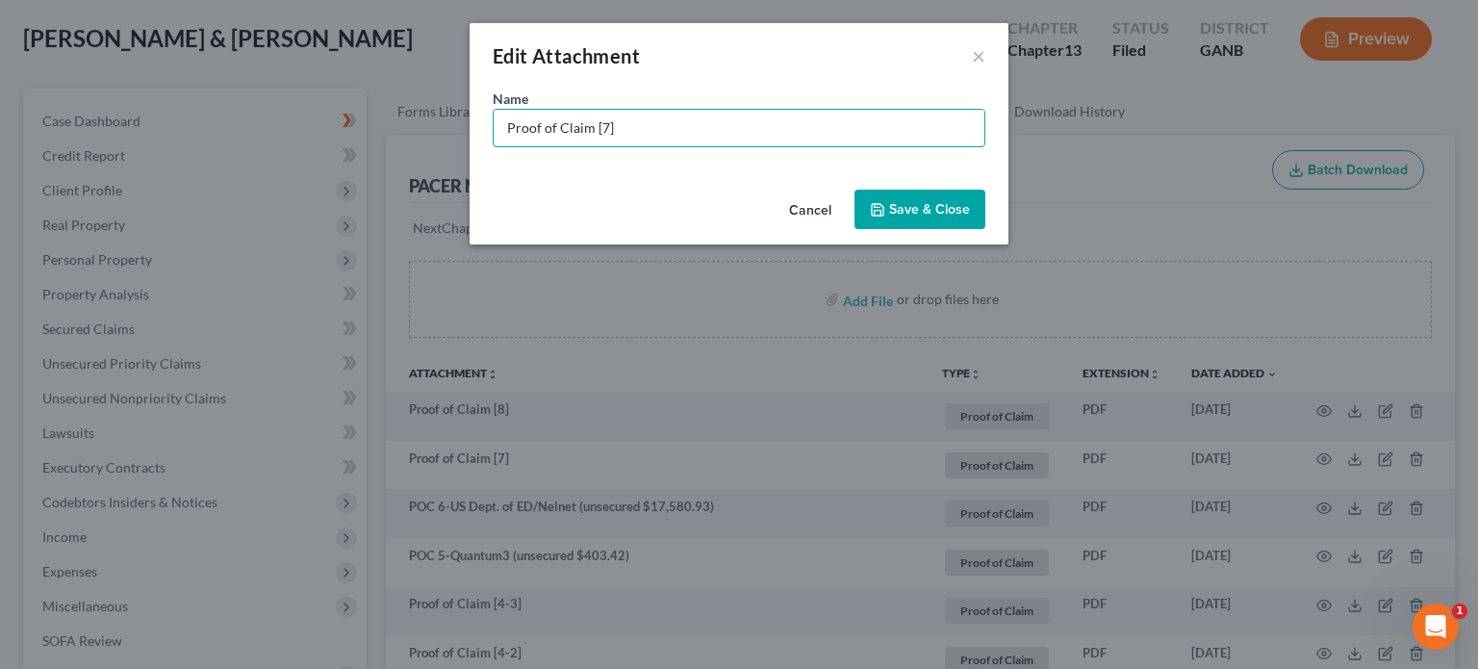
drag, startPoint x: 647, startPoint y: 130, endPoint x: 338, endPoint y: 113, distance: 309.5
click at [350, 118] on div "Edit Attachment × Name * Proof of Claim [7] Cancel Save & Close" at bounding box center [739, 334] width 1478 height 669
type input "POC 7-Santander Consumer (secured $9,968.05)"
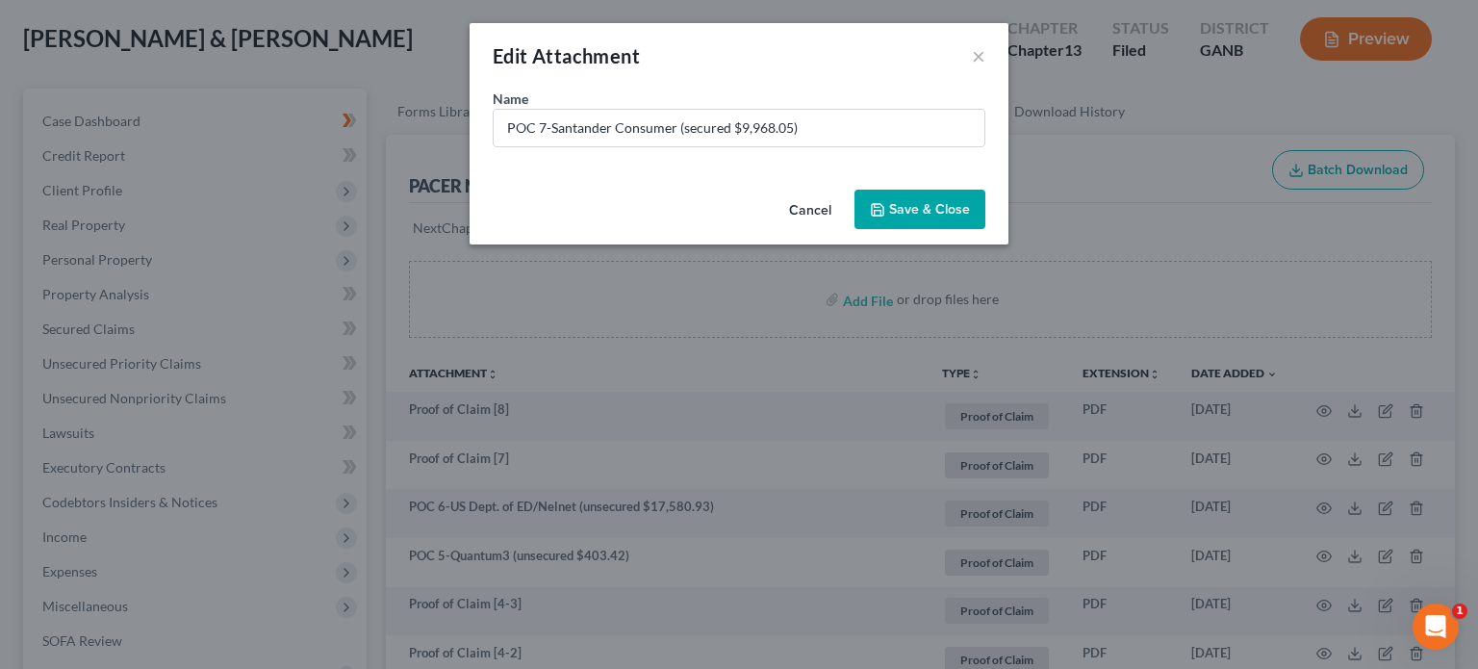
click at [928, 202] on span "Save & Close" at bounding box center [929, 209] width 81 height 16
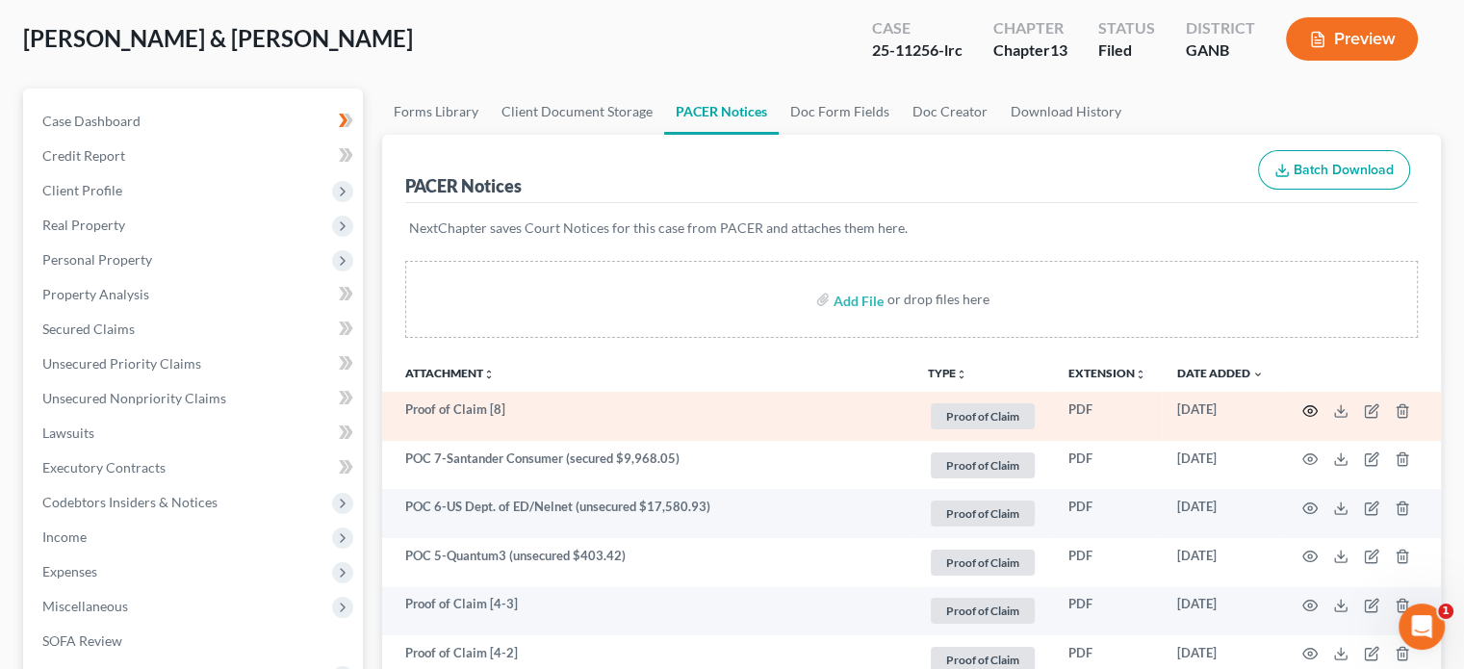
click at [1305, 407] on icon "button" at bounding box center [1309, 410] width 15 height 15
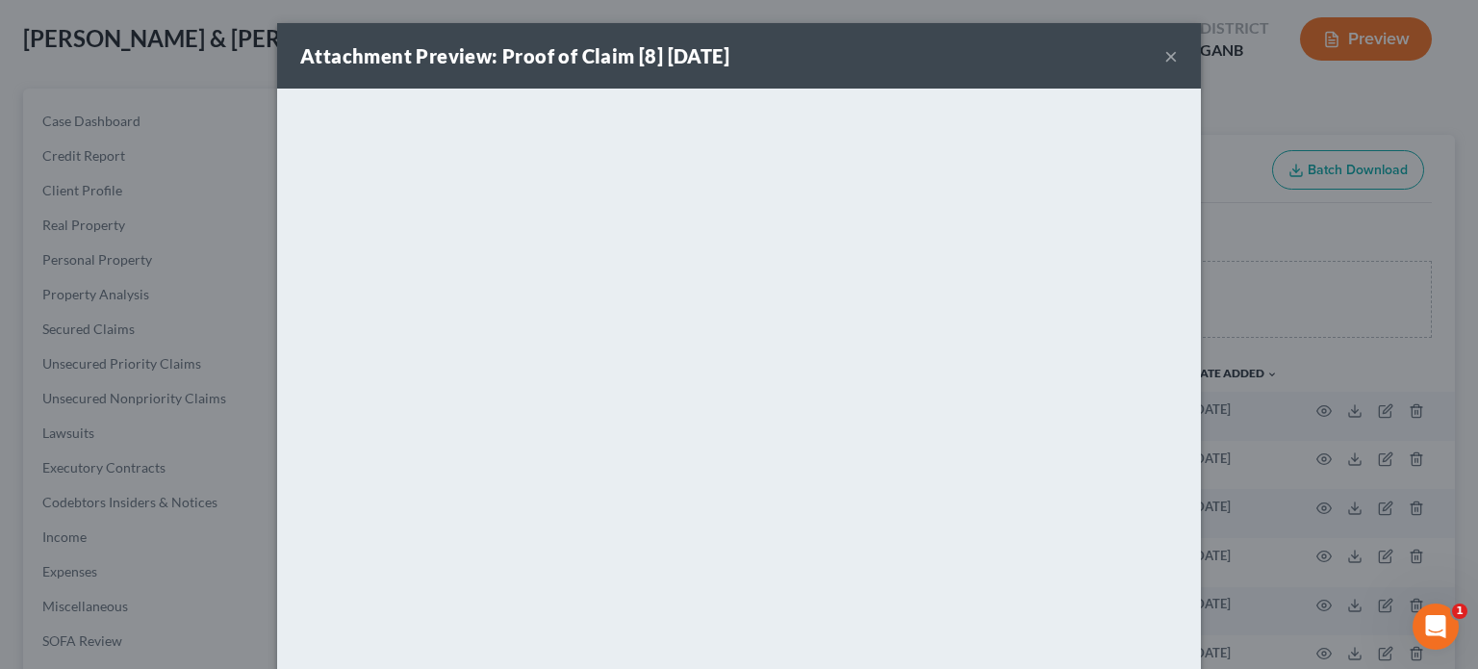
click at [1165, 54] on button "×" at bounding box center [1171, 55] width 13 height 23
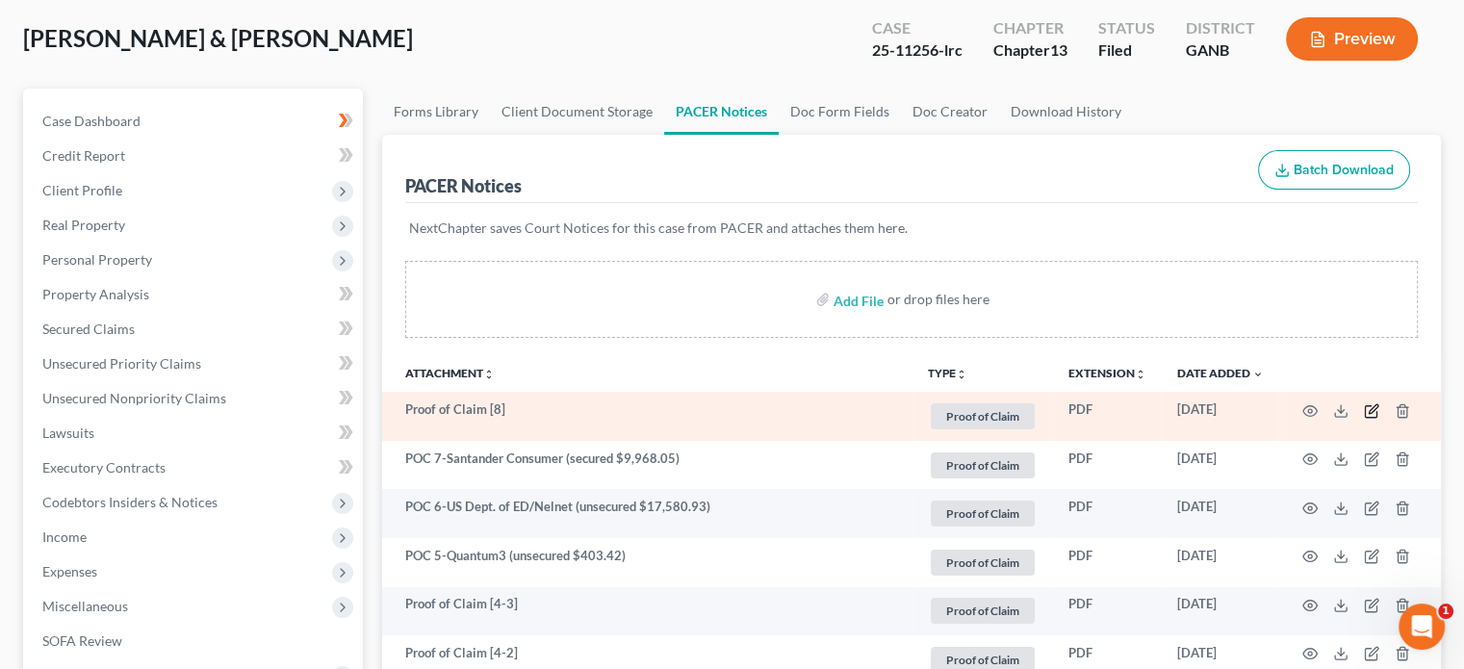
click at [1371, 411] on icon "button" at bounding box center [1371, 410] width 15 height 15
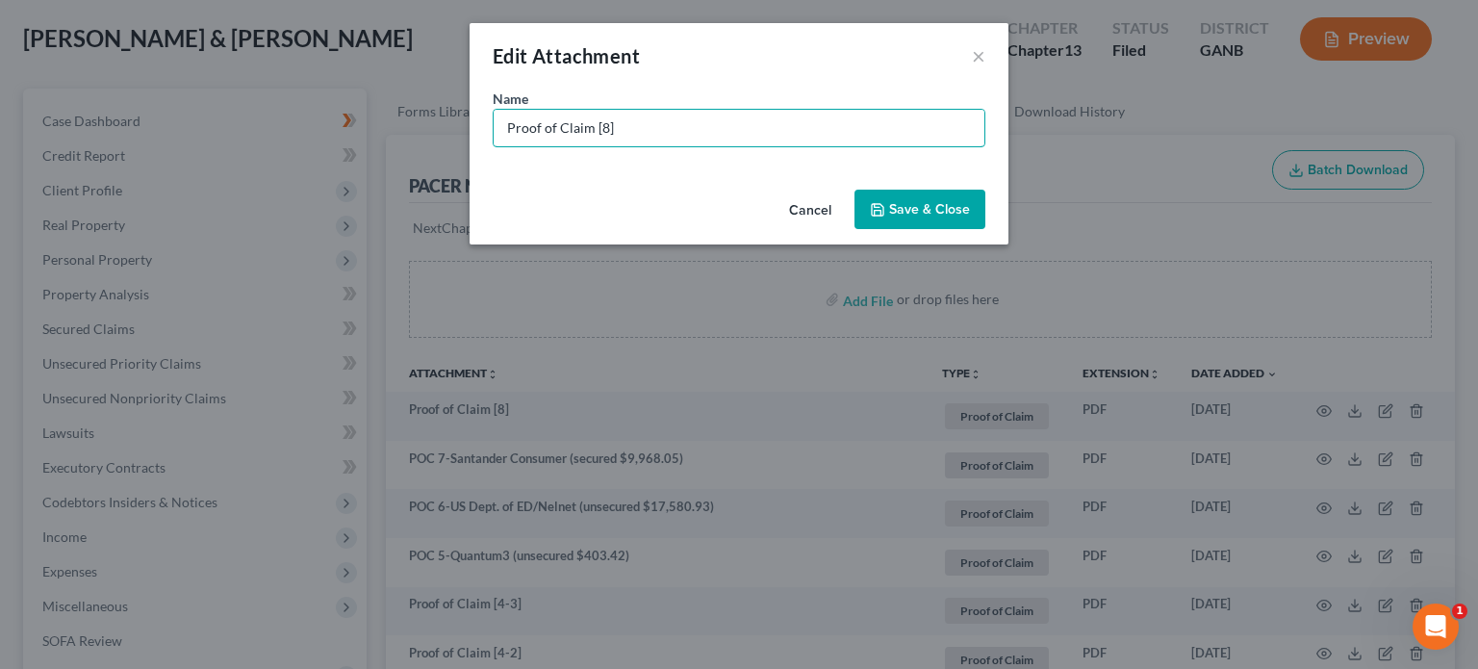
drag, startPoint x: 635, startPoint y: 118, endPoint x: 22, endPoint y: 31, distance: 619.4
click at [23, 34] on div "Edit Attachment × Name * Proof of Claim [8] Cancel Save & Close" at bounding box center [739, 334] width 1478 height 669
type input "POC 8-World Acceptance Corp (unsecured $113.13)"
click at [893, 201] on span "Save & Close" at bounding box center [929, 209] width 81 height 16
